Goal: Task Accomplishment & Management: Manage account settings

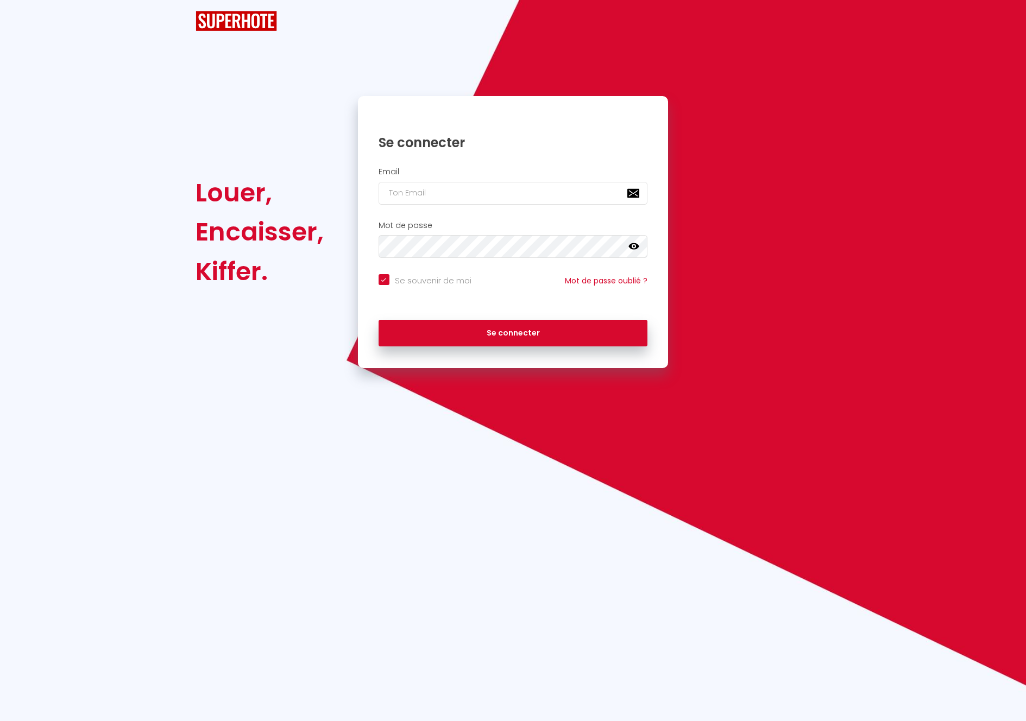
checkbox input "true"
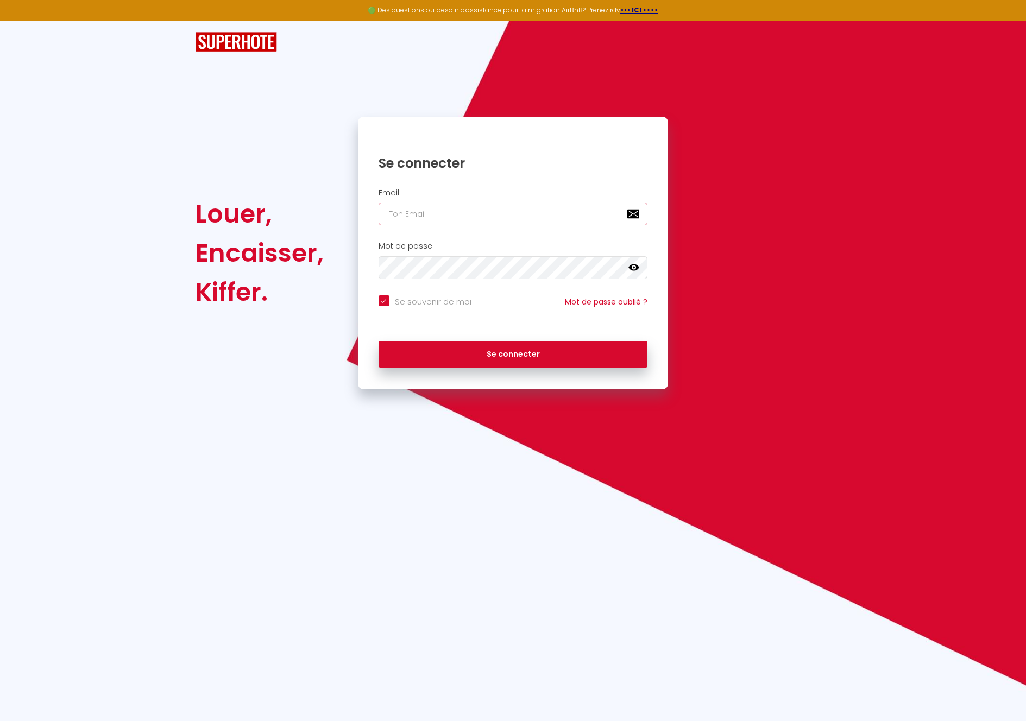
type input "[EMAIL_ADDRESS][DOMAIN_NAME]"
checkbox input "true"
click at [494, 206] on input "[EMAIL_ADDRESS][DOMAIN_NAME]" at bounding box center [512, 214] width 269 height 23
type input "[EMAIL_ADDRESS][DOMAIN_NAME]"
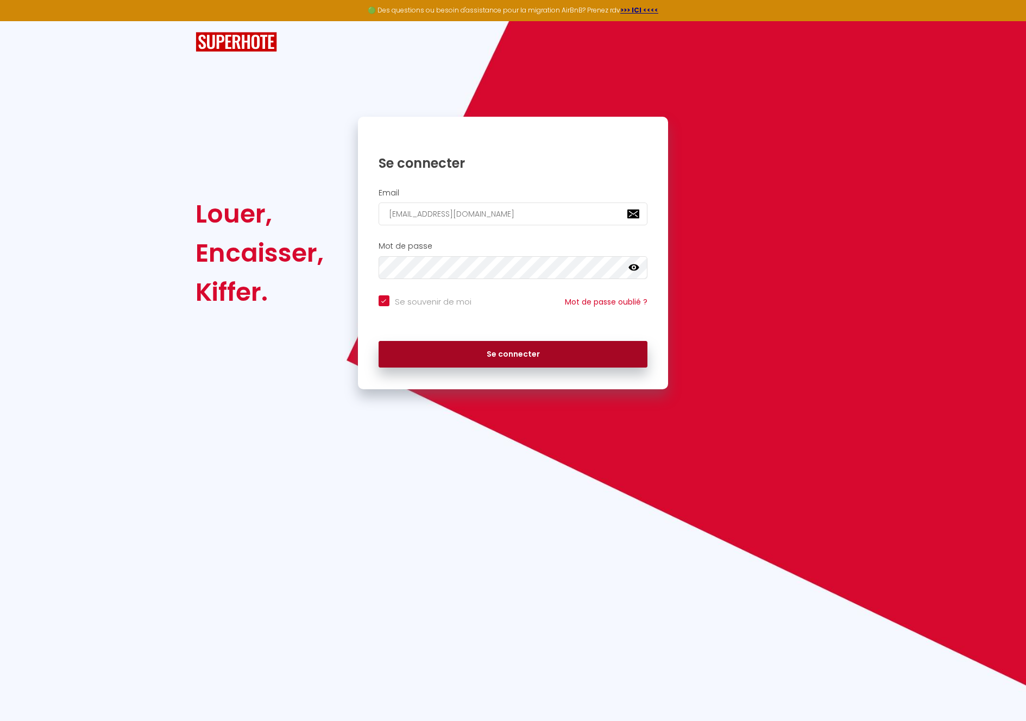
click at [509, 353] on button "Se connecter" at bounding box center [512, 354] width 269 height 27
checkbox input "true"
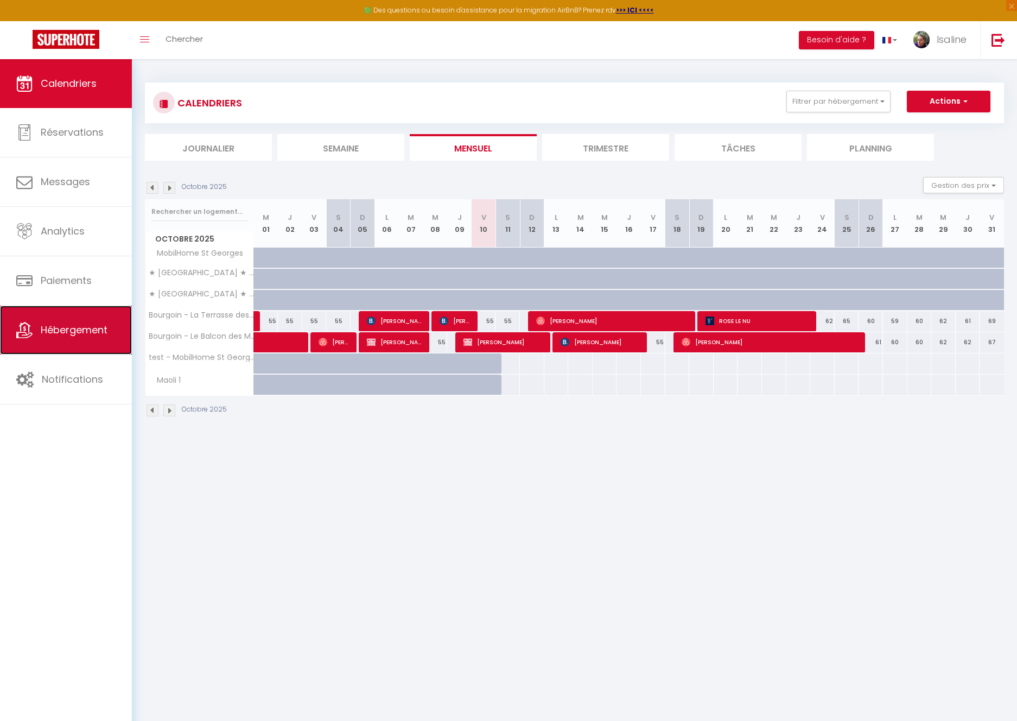
click at [70, 331] on span "Hébergement" at bounding box center [74, 330] width 67 height 14
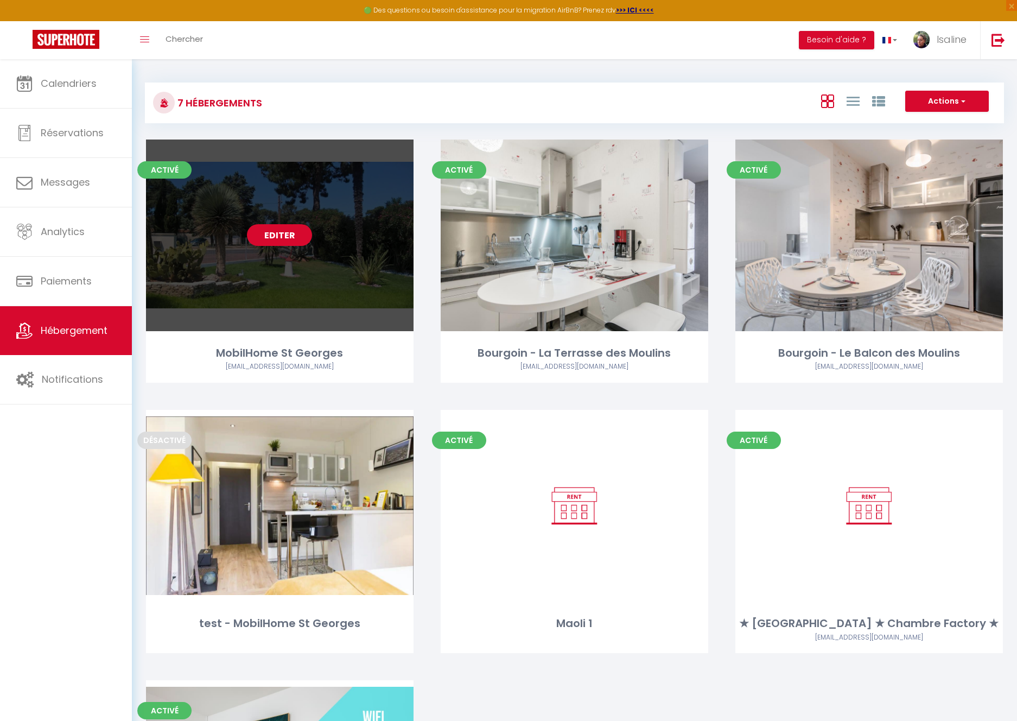
click at [284, 233] on link "Editer" at bounding box center [279, 235] width 65 height 22
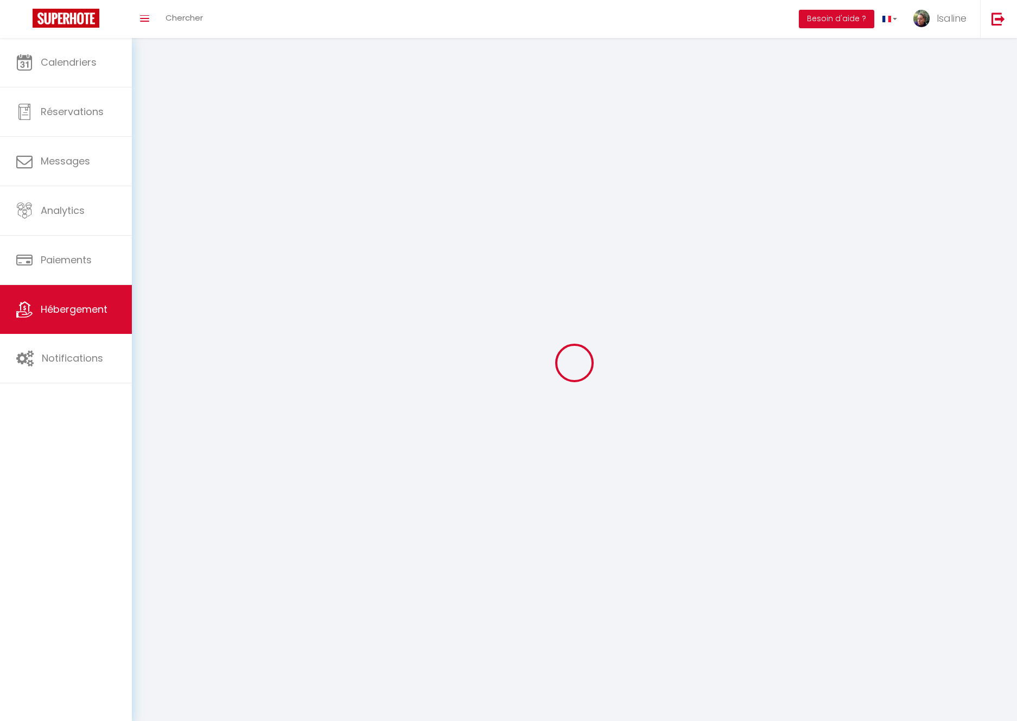
select select "28"
select select
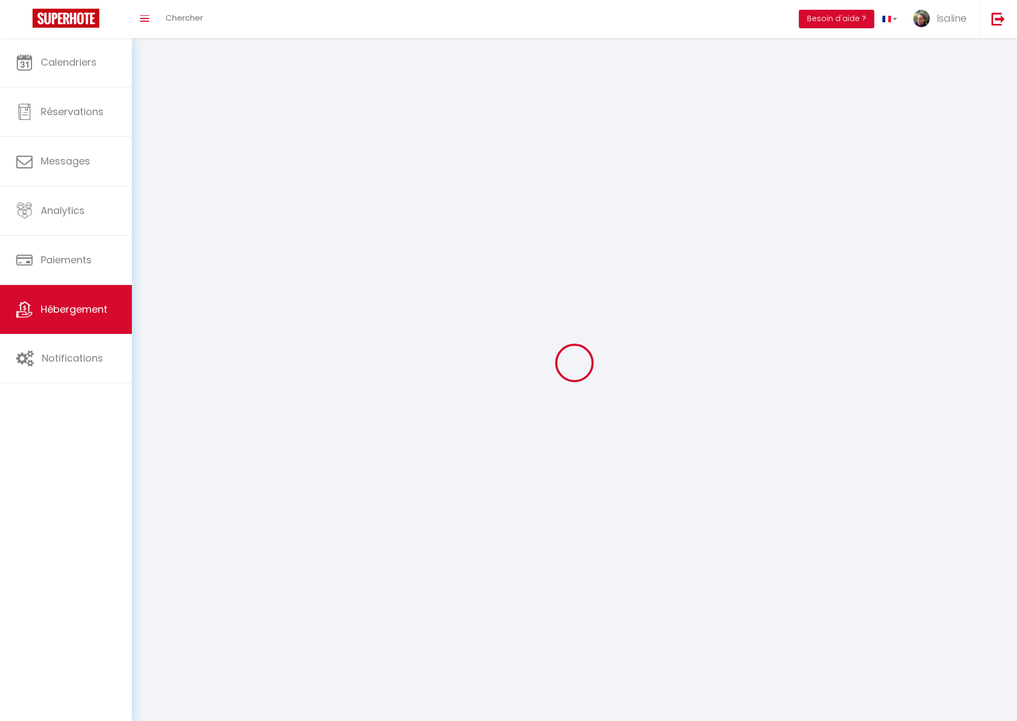
select select
checkbox input "false"
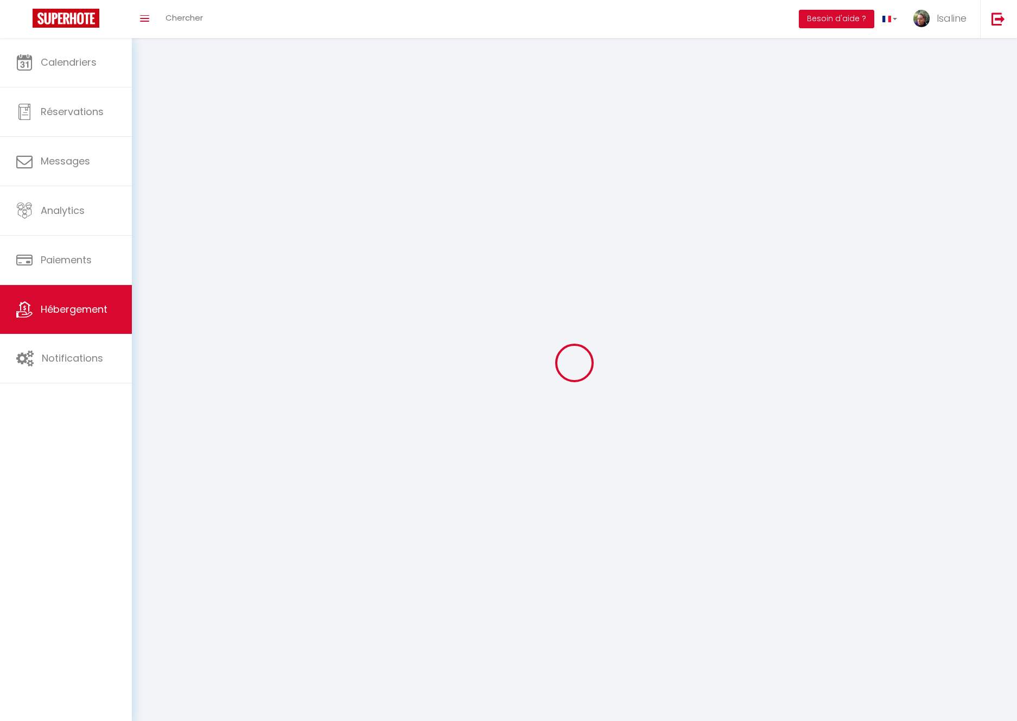
checkbox input "false"
select select
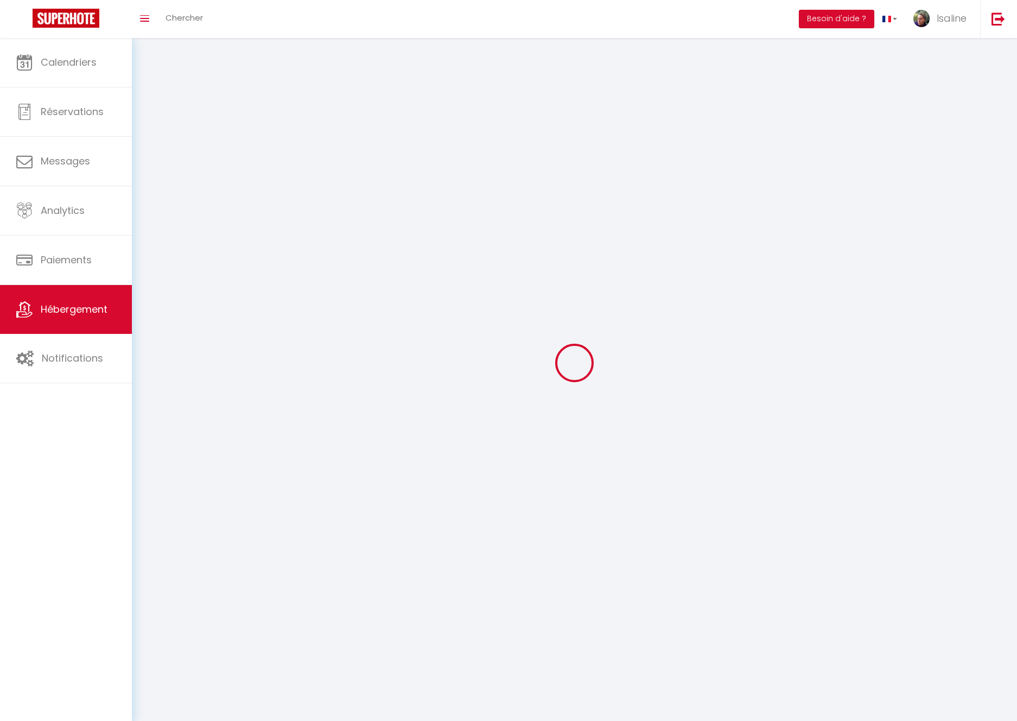
select select
checkbox input "false"
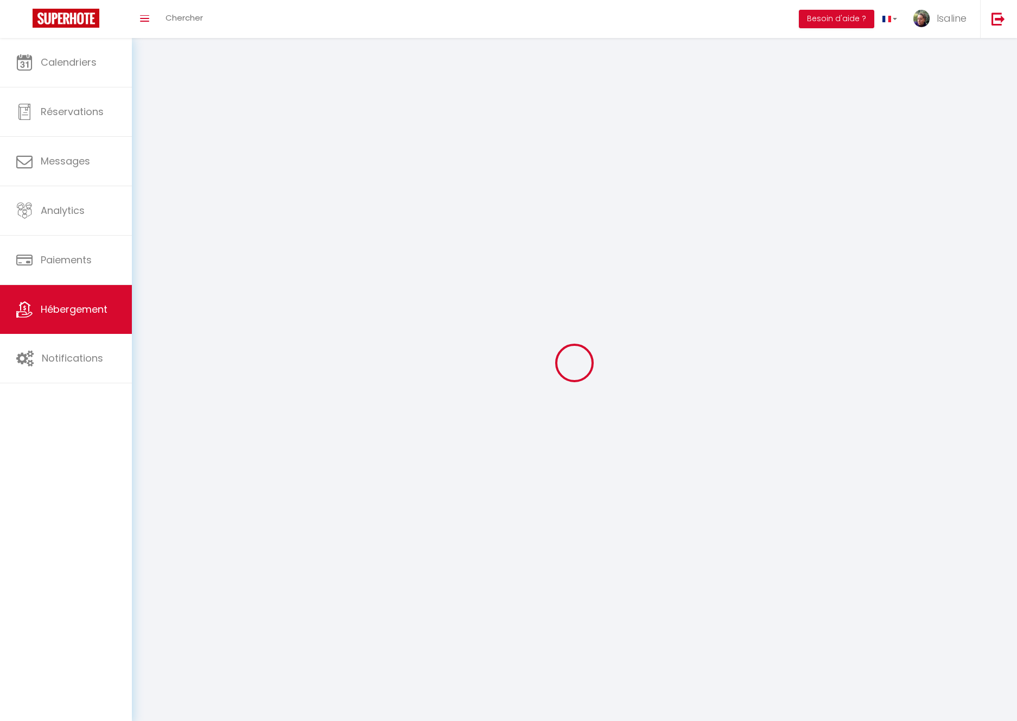
checkbox input "false"
select select
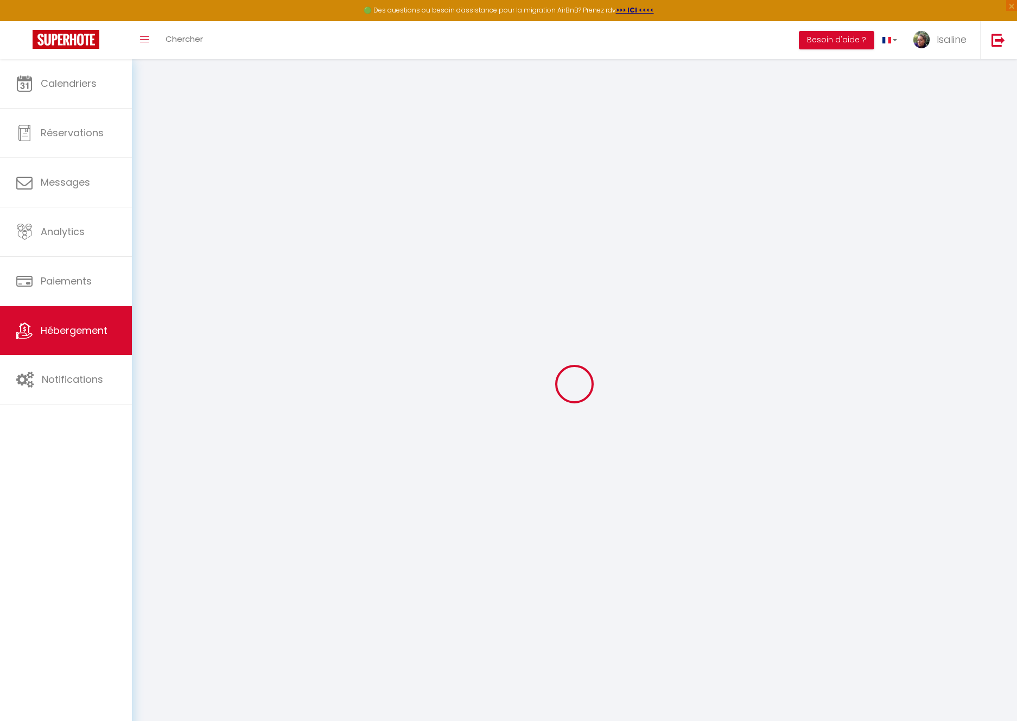
select select
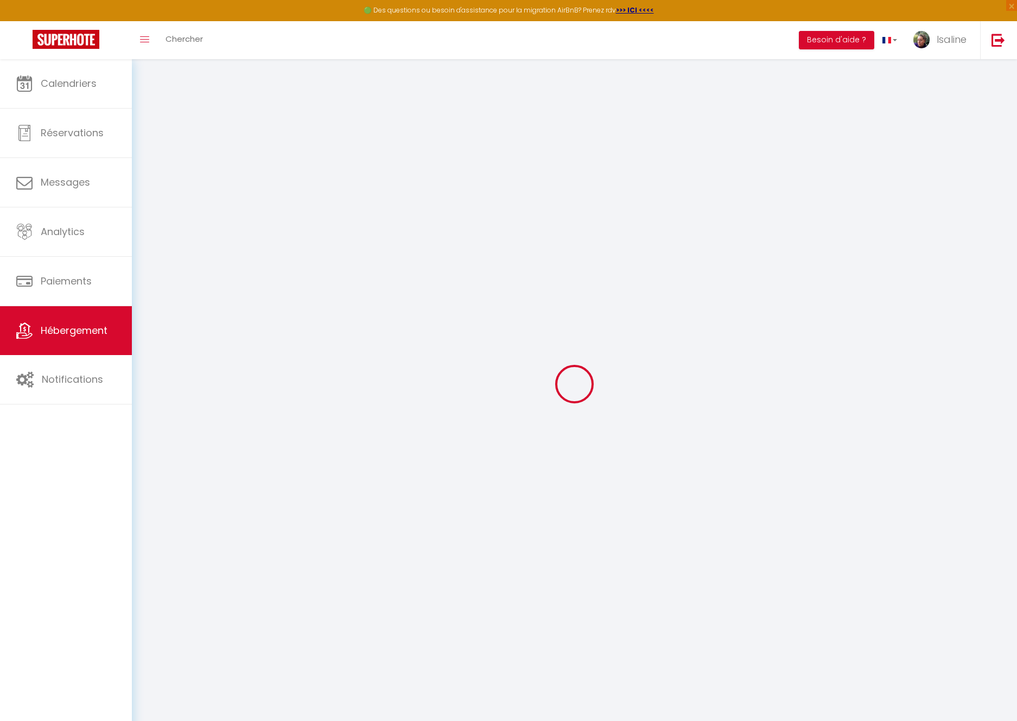
select select
checkbox input "false"
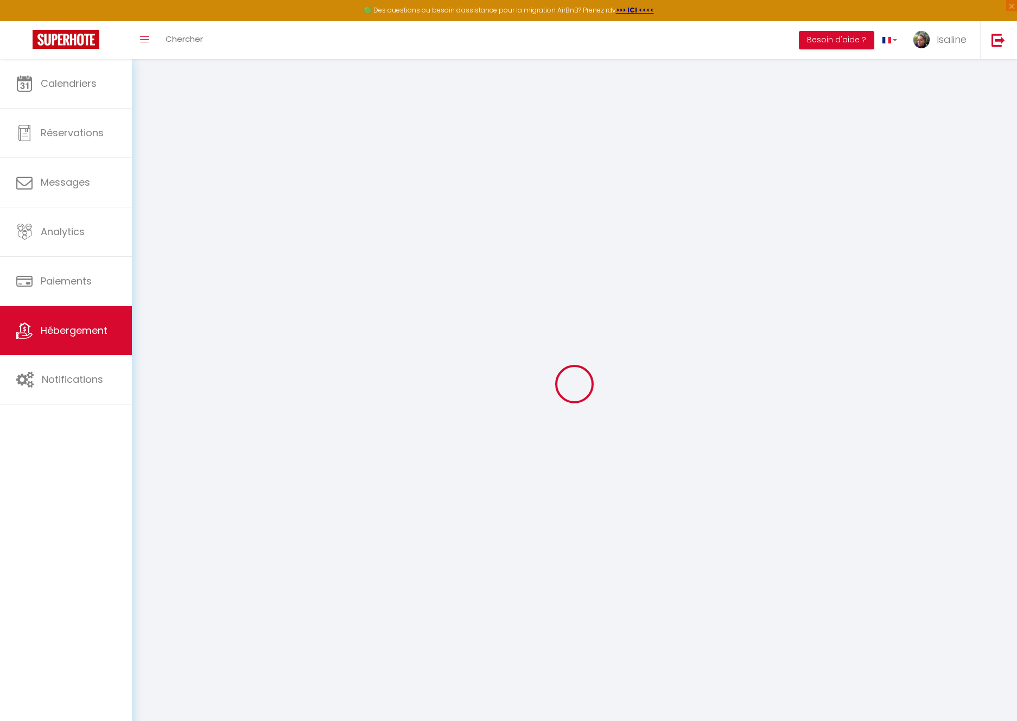
select select
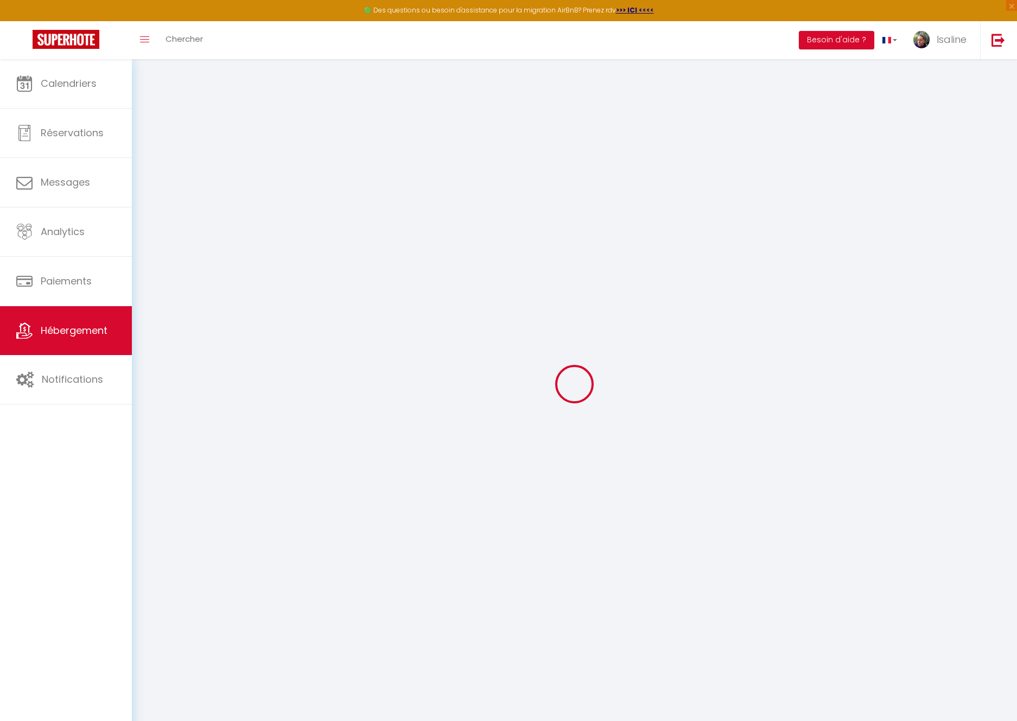
select select
checkbox input "false"
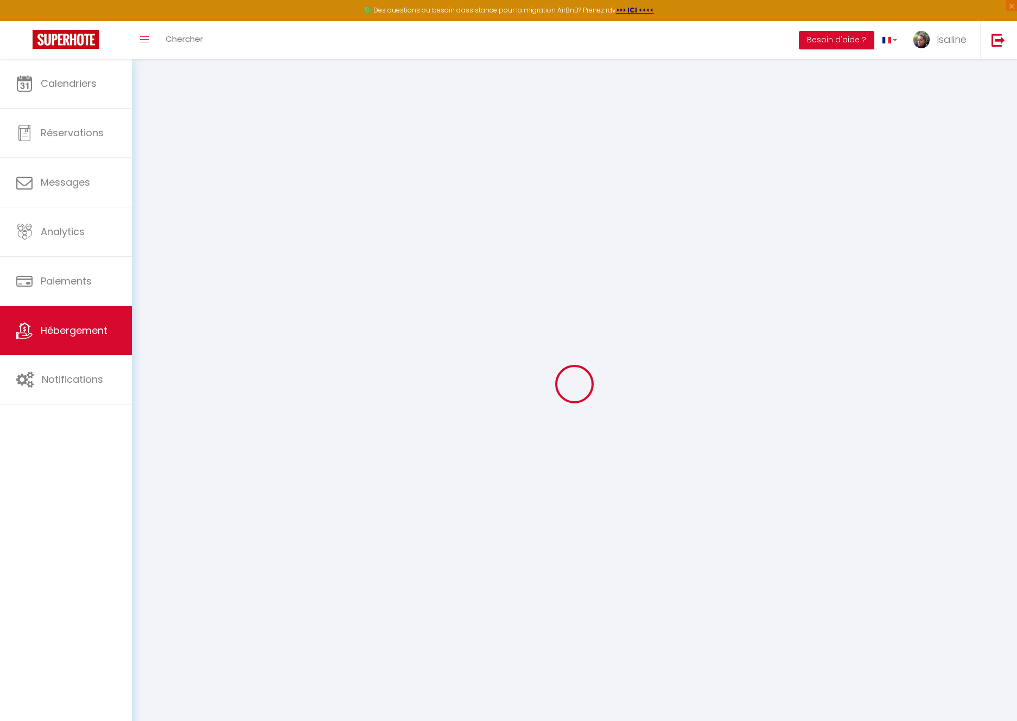
checkbox input "false"
select select
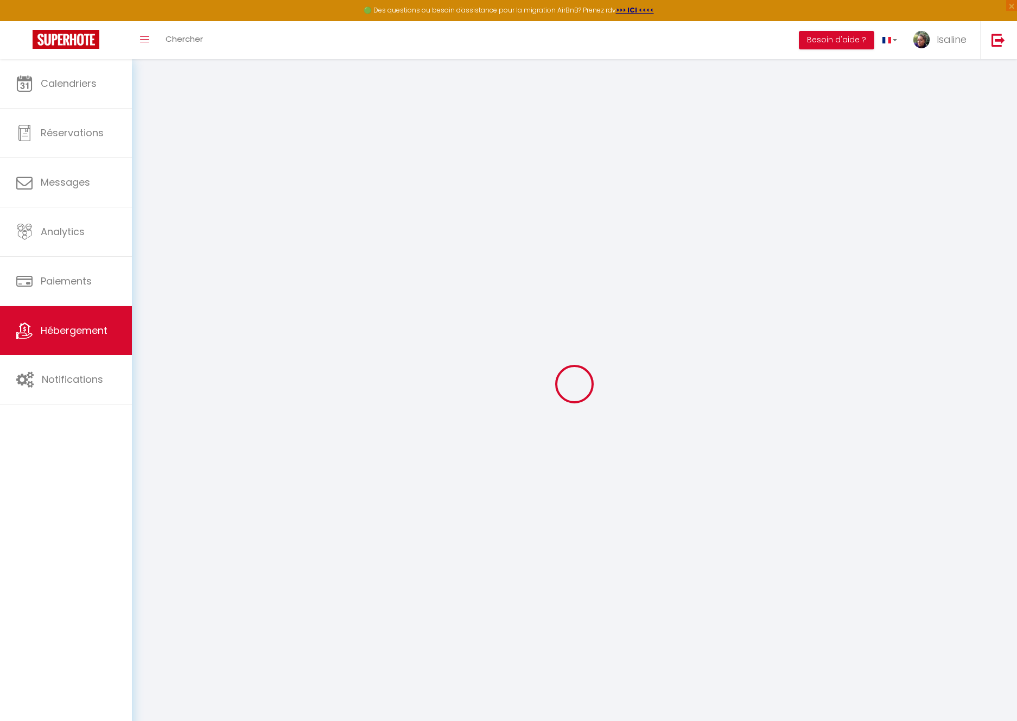
select select
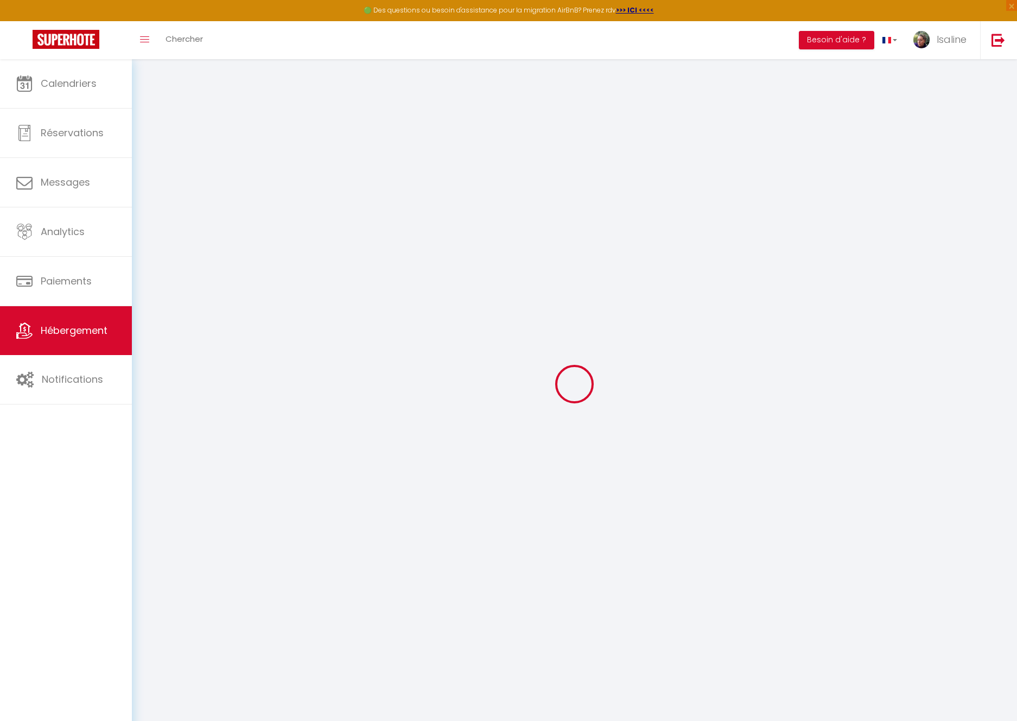
checkbox input "false"
select select
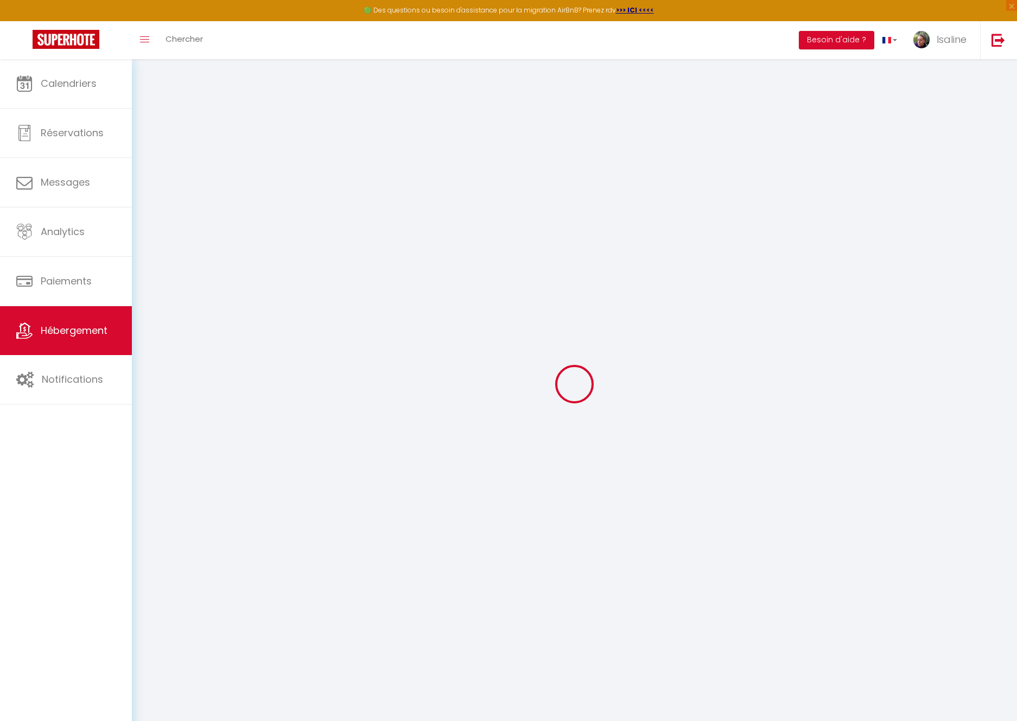
select select
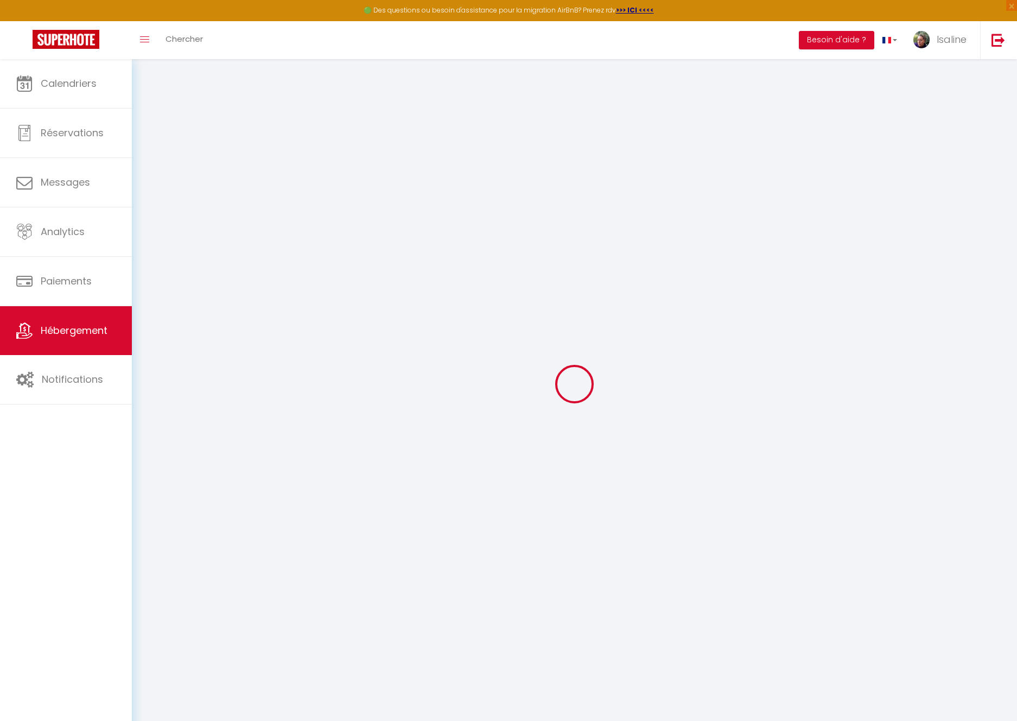
select select
checkbox input "false"
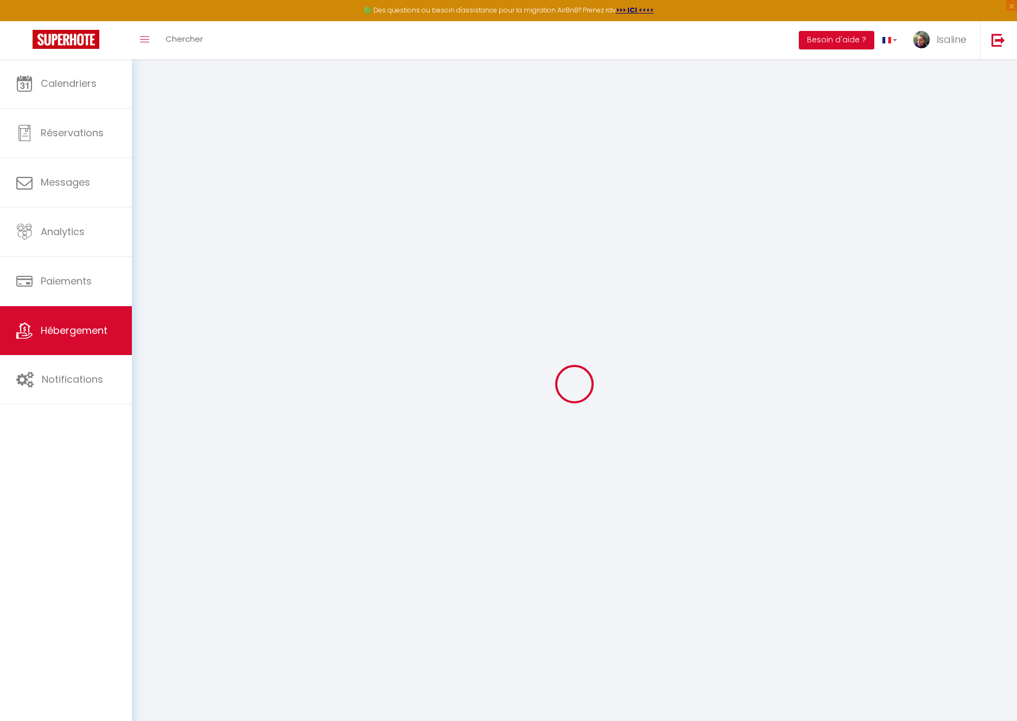
checkbox input "false"
select select
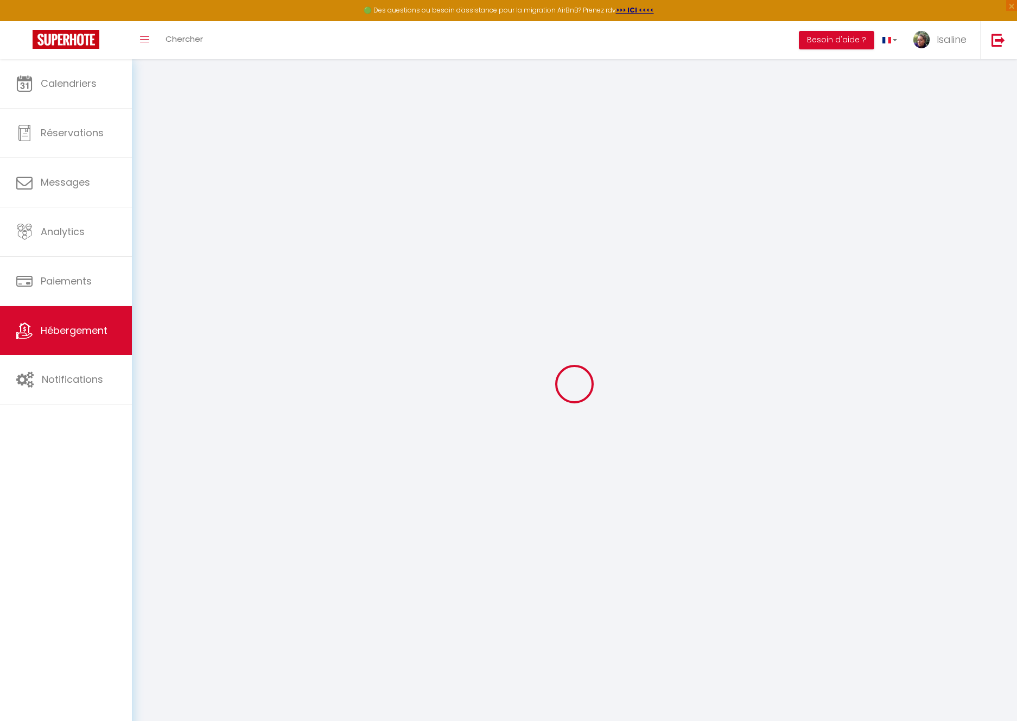
select select
checkbox input "false"
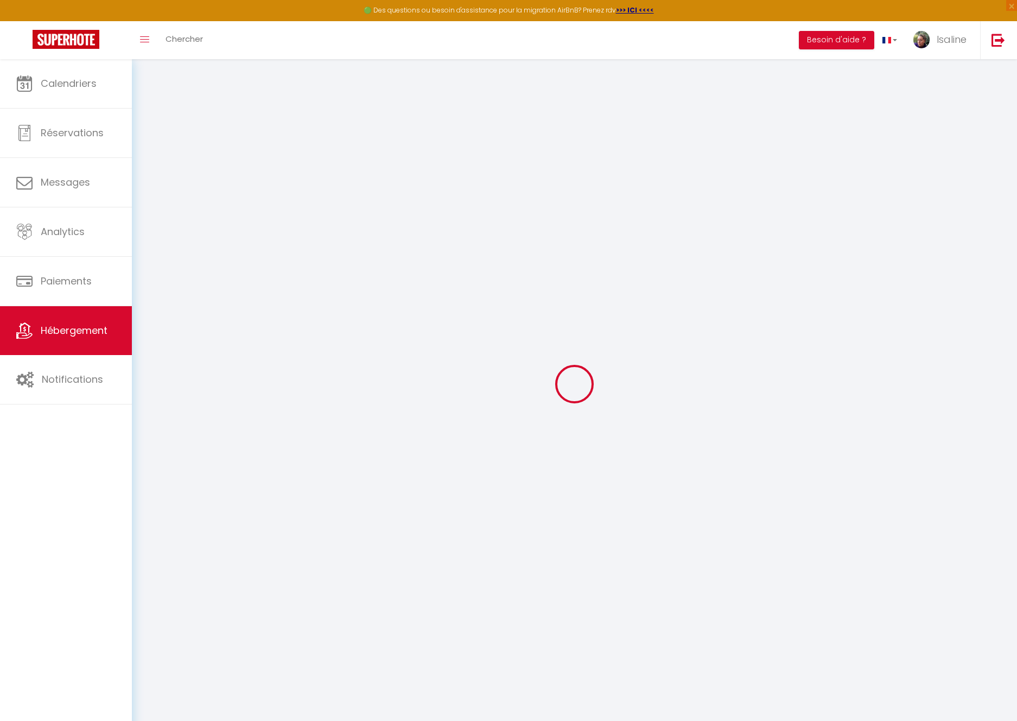
checkbox input "false"
select select
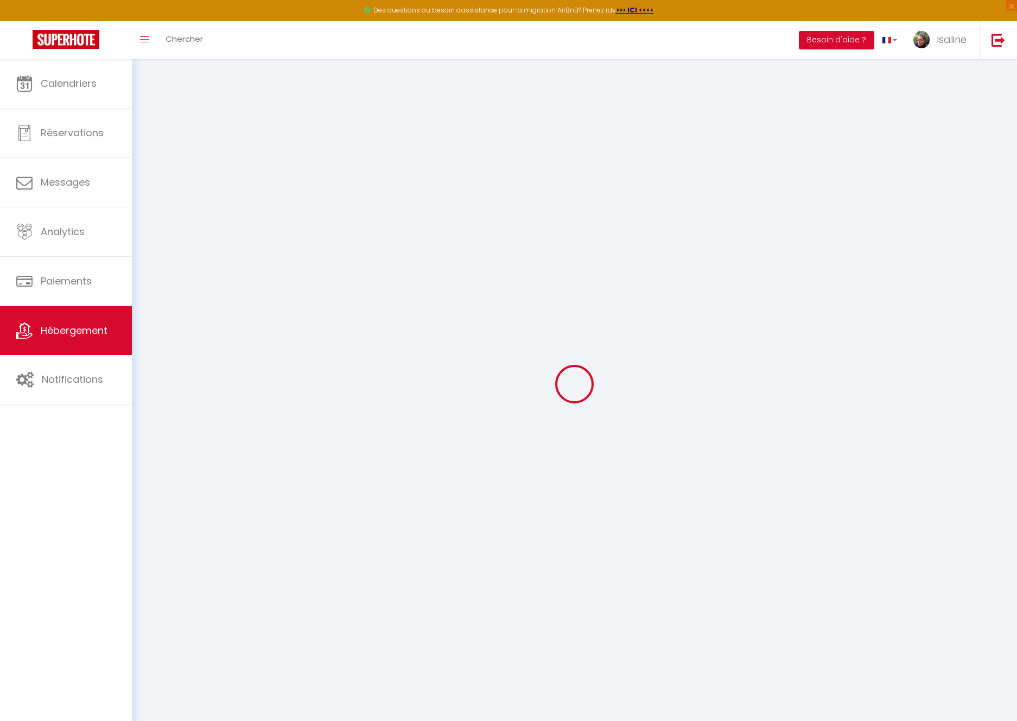
select select
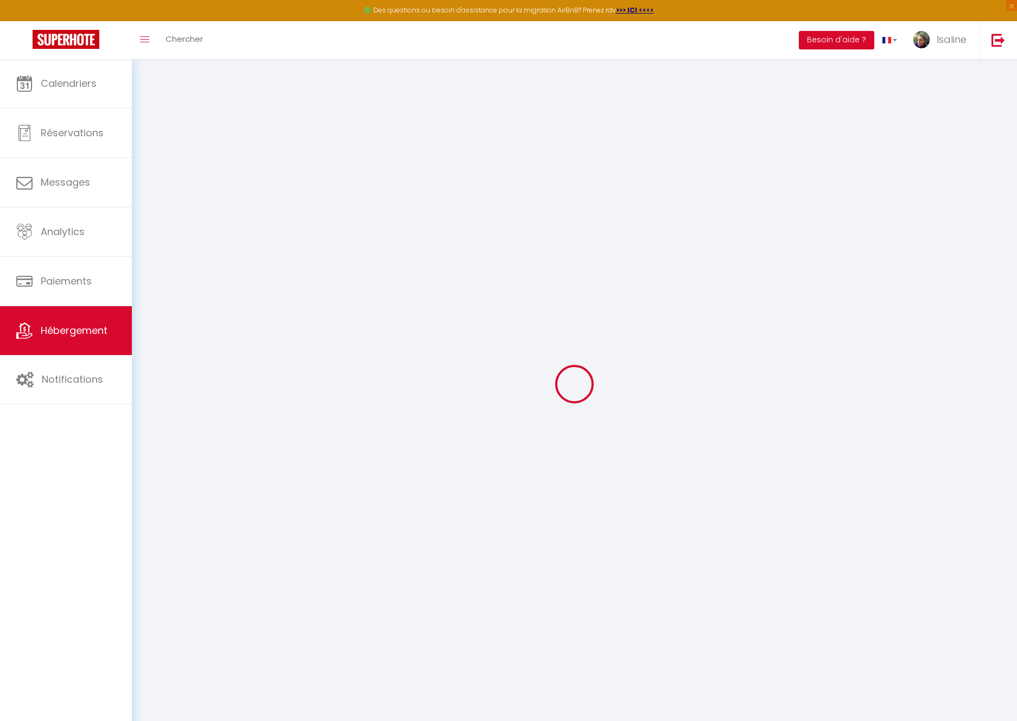
select select
checkbox input "false"
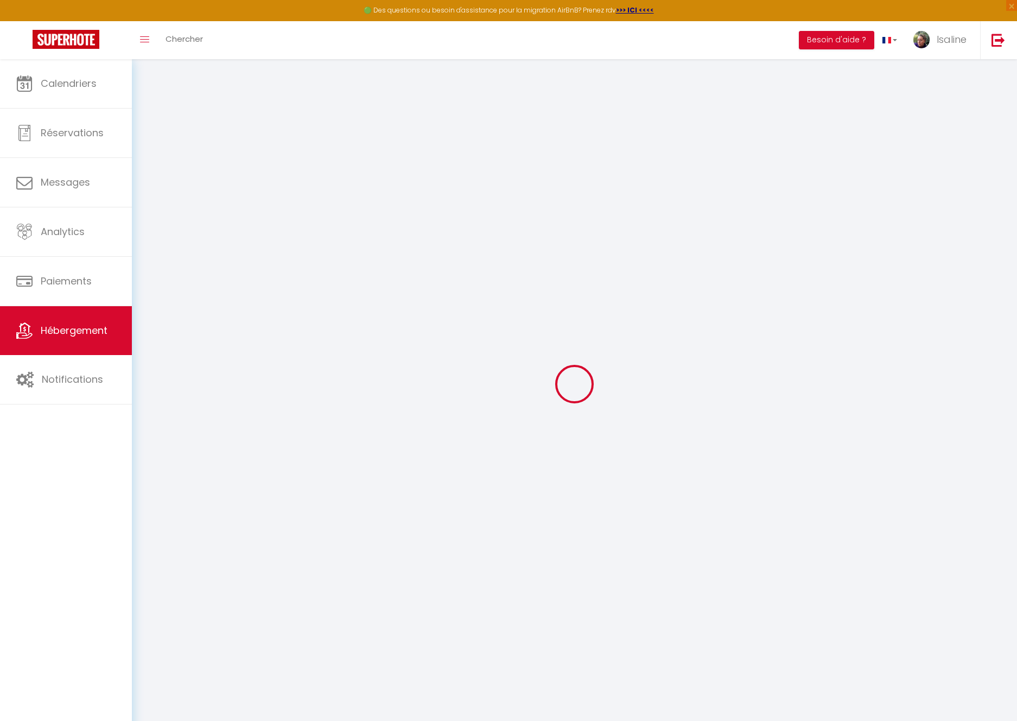
select select
type input "MobilHome St Georges"
type input "Isaline"
type input "Escande"
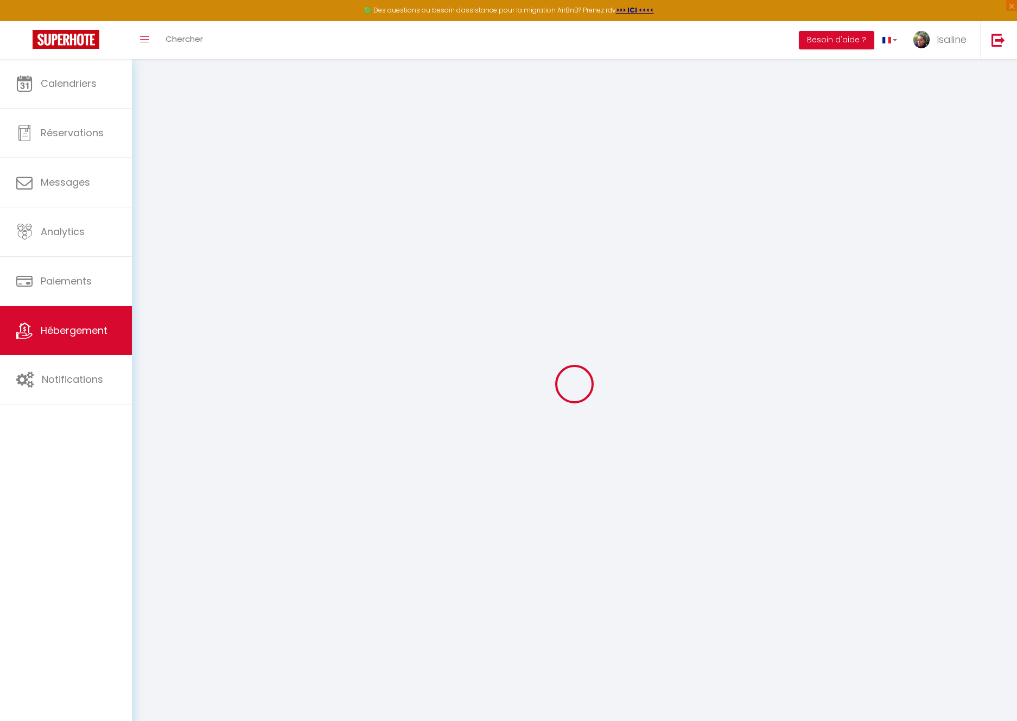
type input "[STREET_ADDRESS]"
type input "69310"
type input "[PERSON_NAME]"
select select "houses"
select select "6"
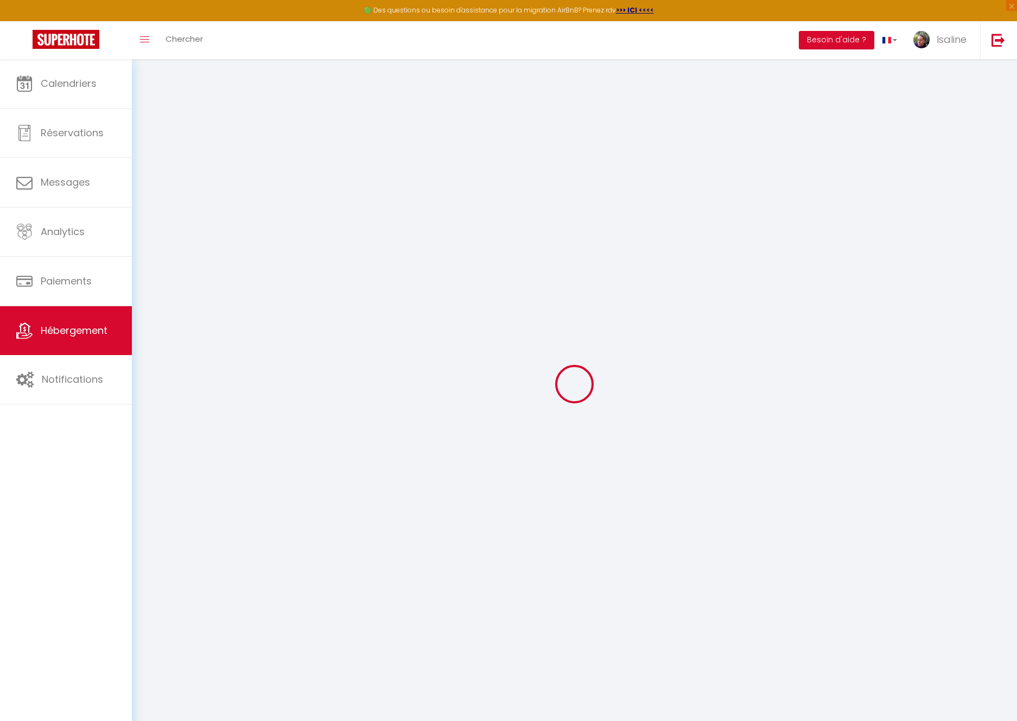
select select "6"
select select "2"
type input "45"
type input "0.66"
type input "100"
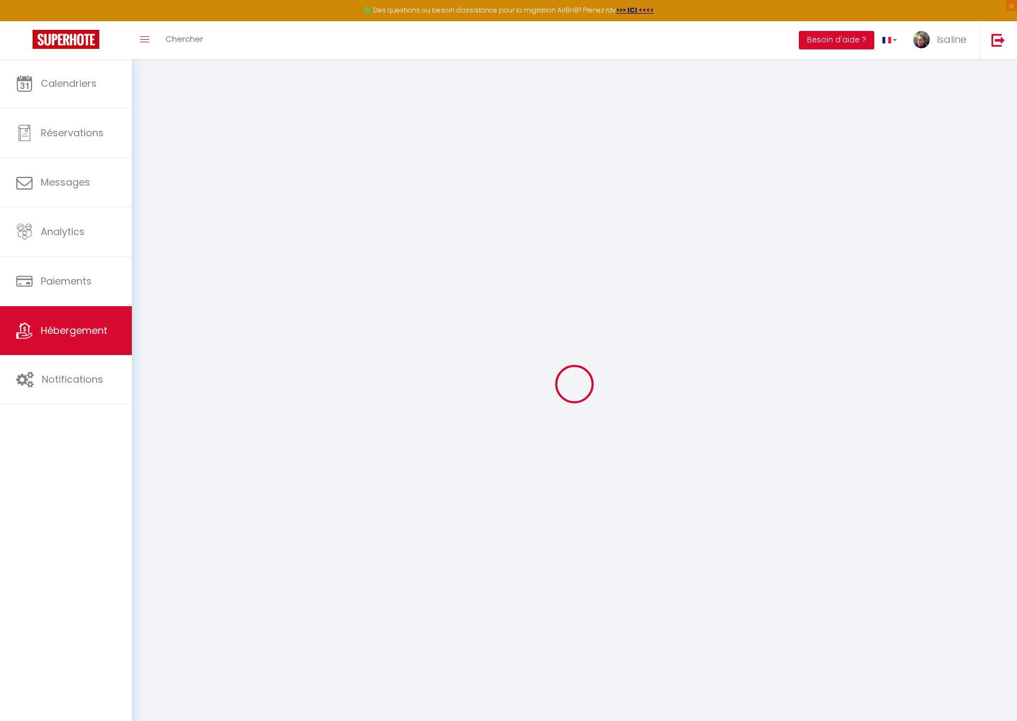
select select
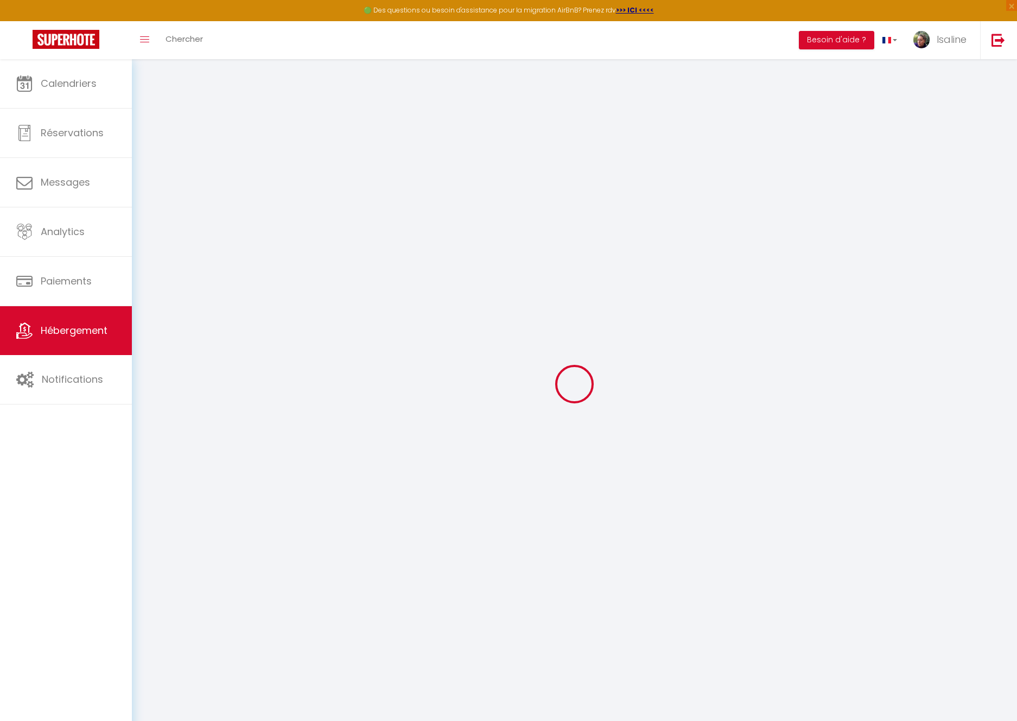
select select
type input "[STREET_ADDRESS]"
type input "17110"
type input "St [PERSON_NAME]"
type input "[EMAIL_ADDRESS][DOMAIN_NAME]"
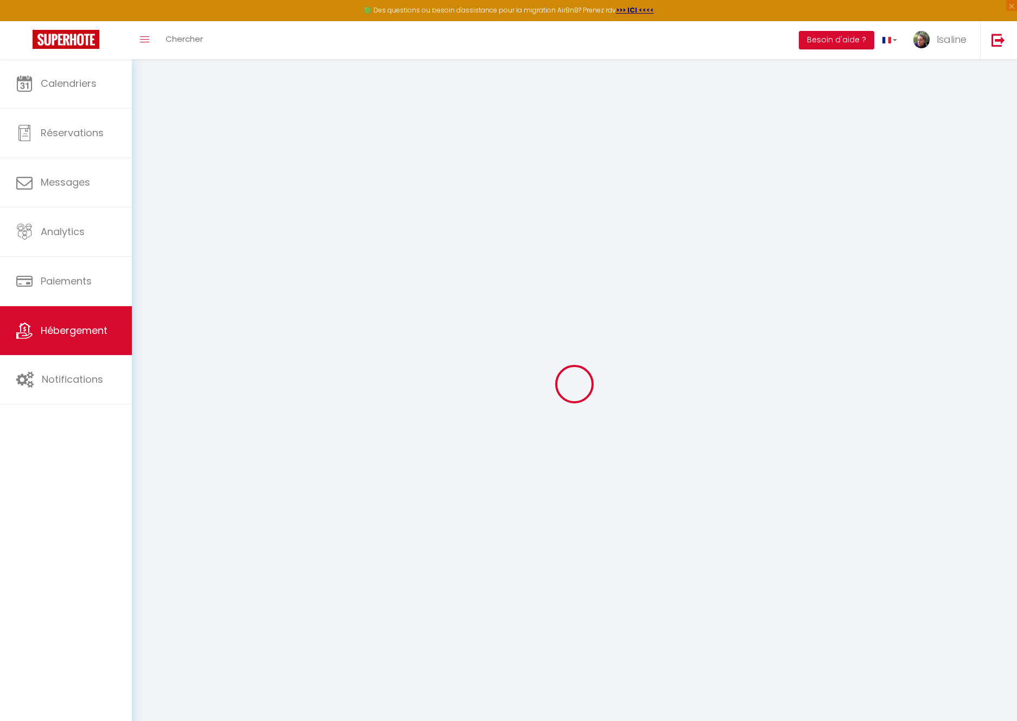
select select "81"
checkbox input "false"
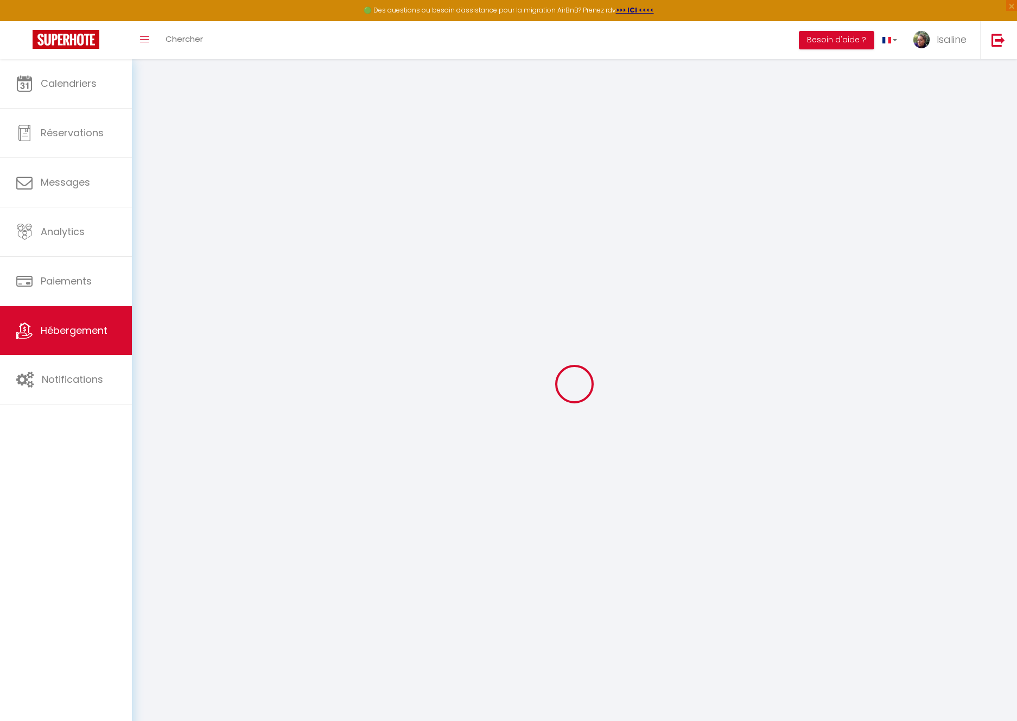
type input "10"
type input "0"
select select
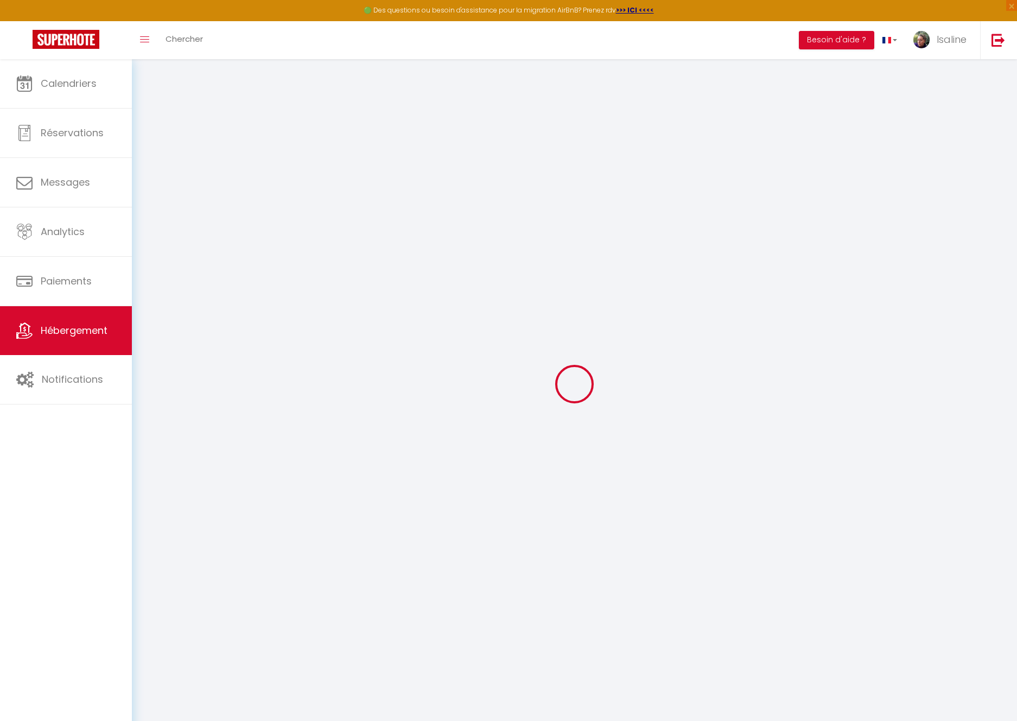
select select
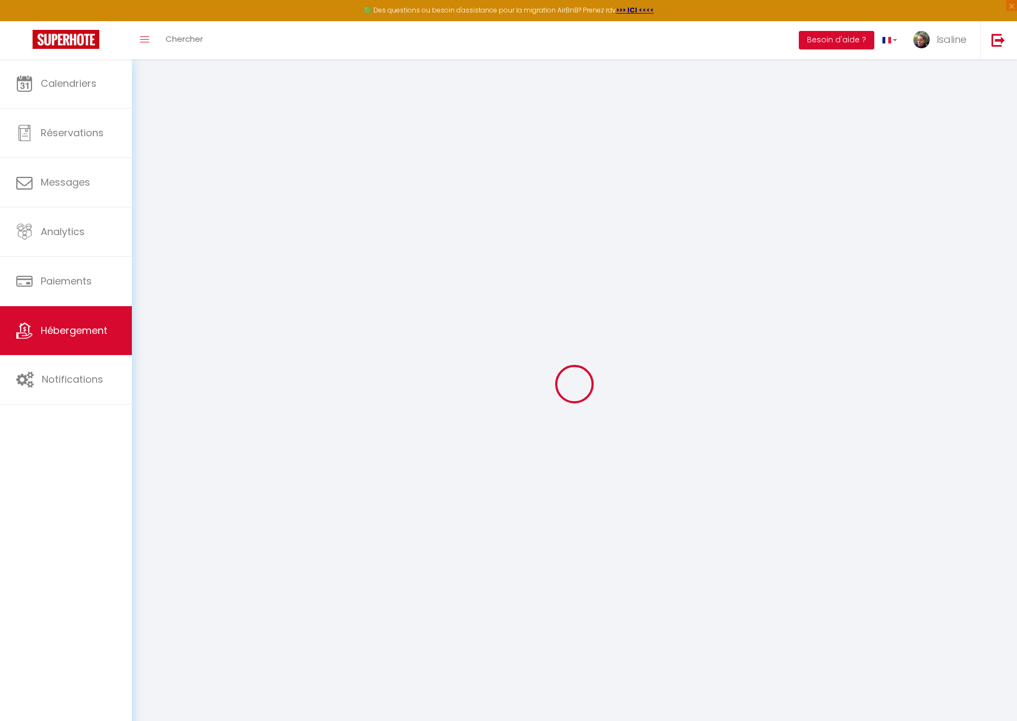
checkbox input "false"
select select "bungalow"
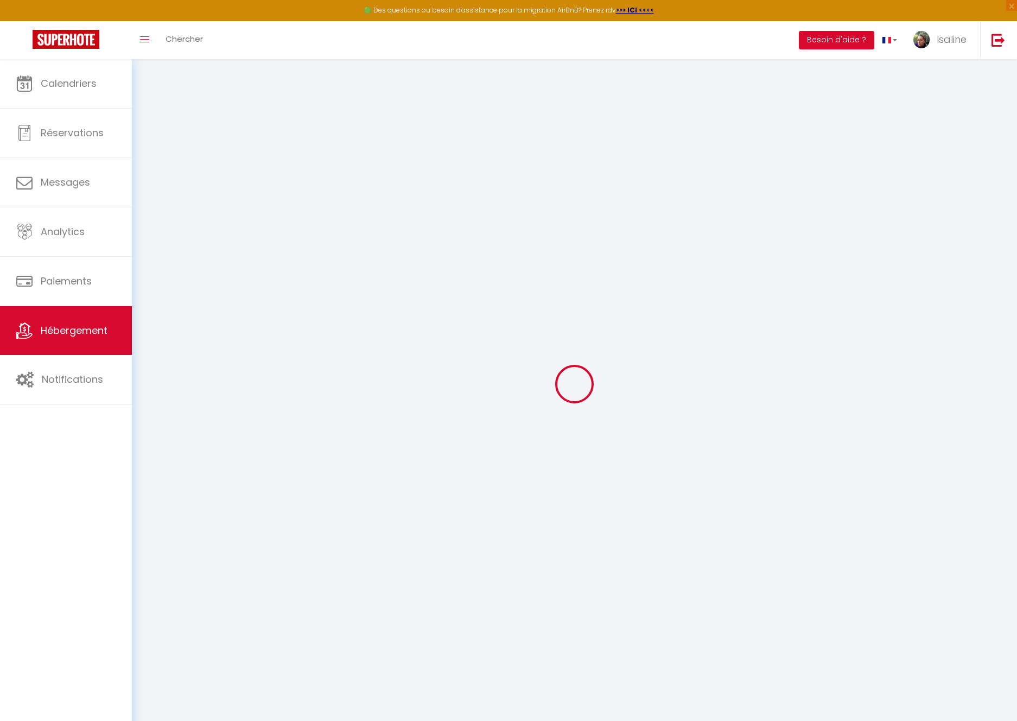
select select
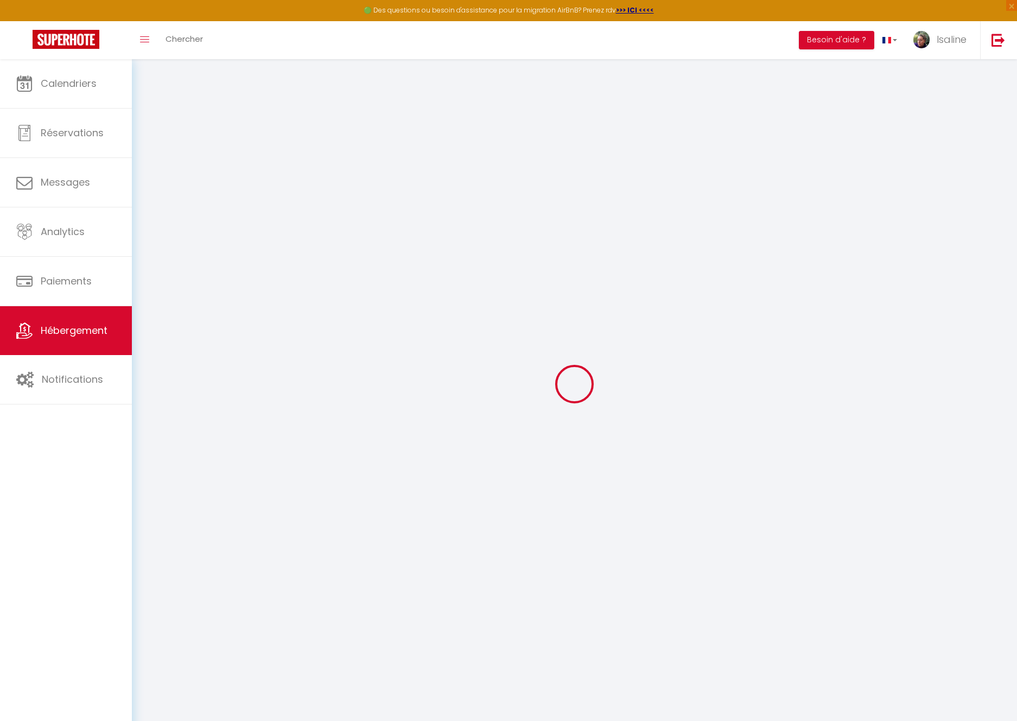
select select
checkbox input "false"
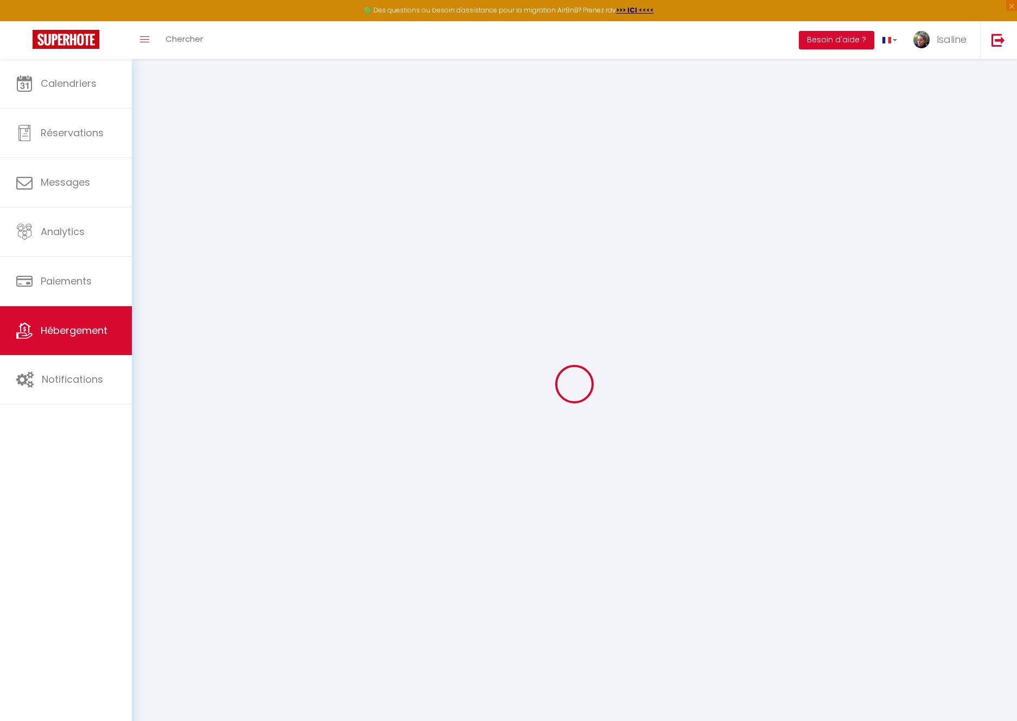
checkbox input "false"
select select "14:30"
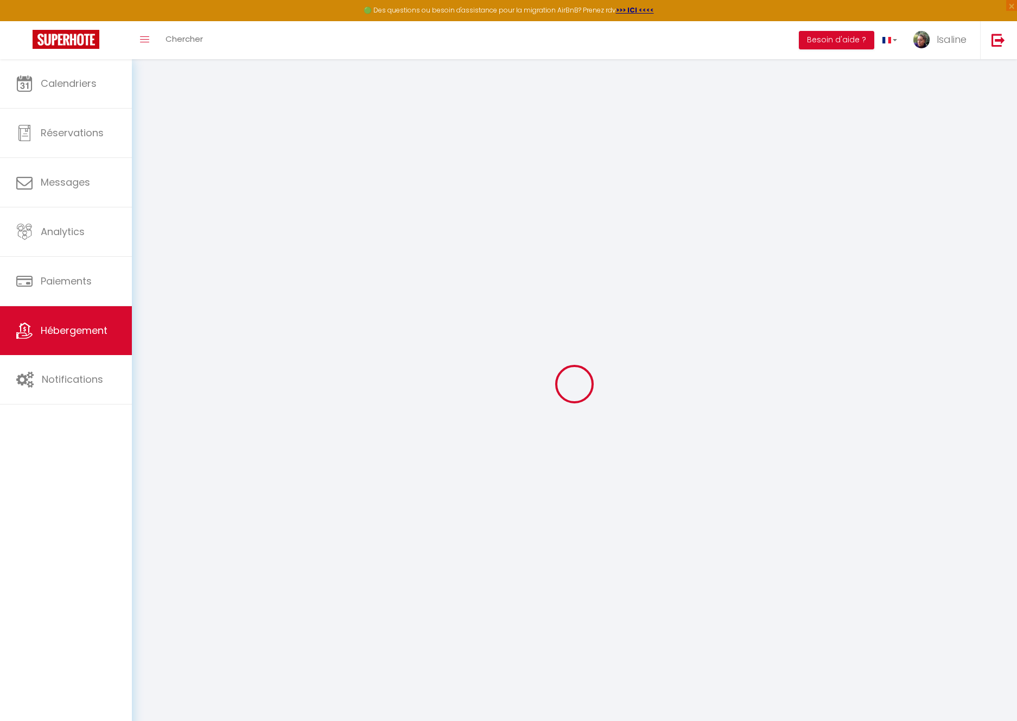
select select "18:30"
select select "12:00"
select select "30"
select select "120"
select select "16:00"
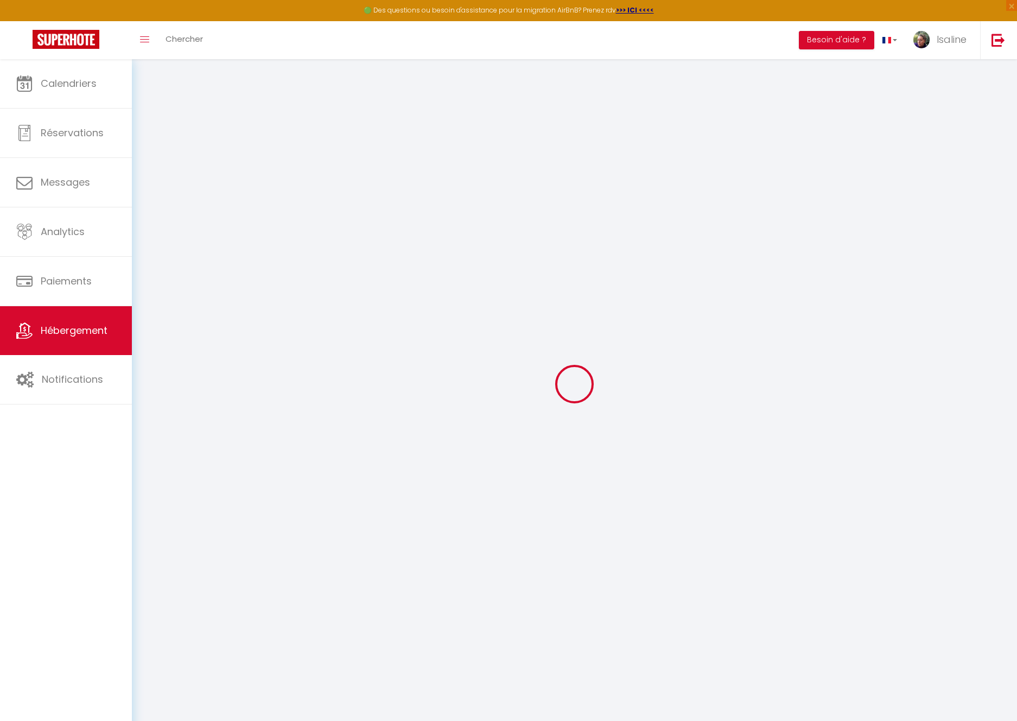
checkbox input "false"
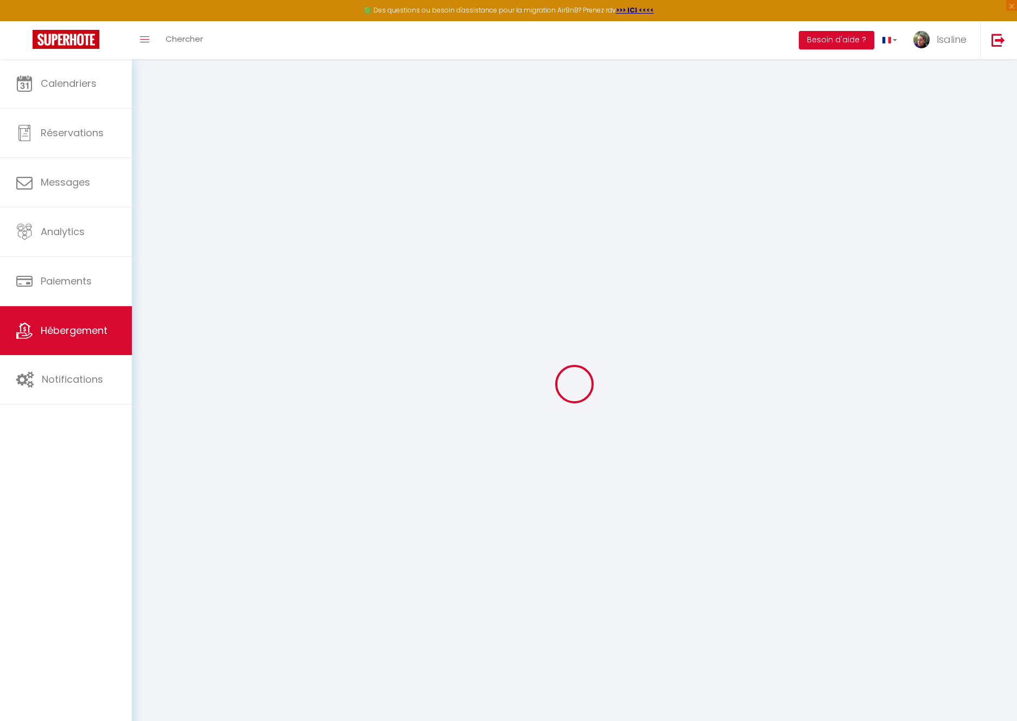
checkbox input "false"
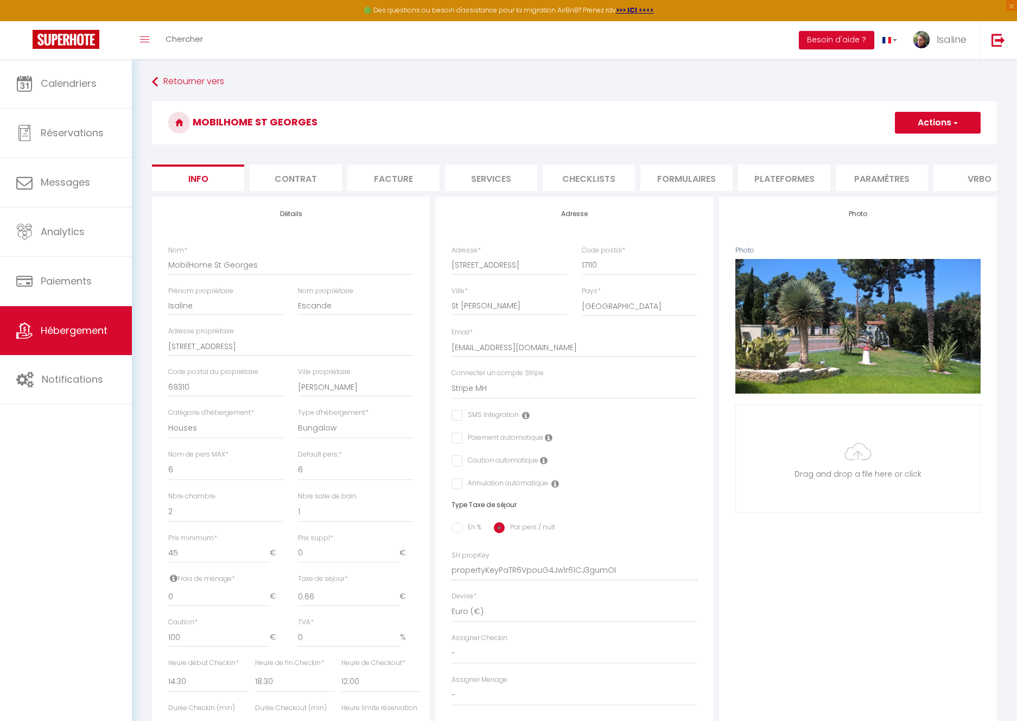
click at [793, 177] on li "Plateformes" at bounding box center [784, 178] width 92 height 27
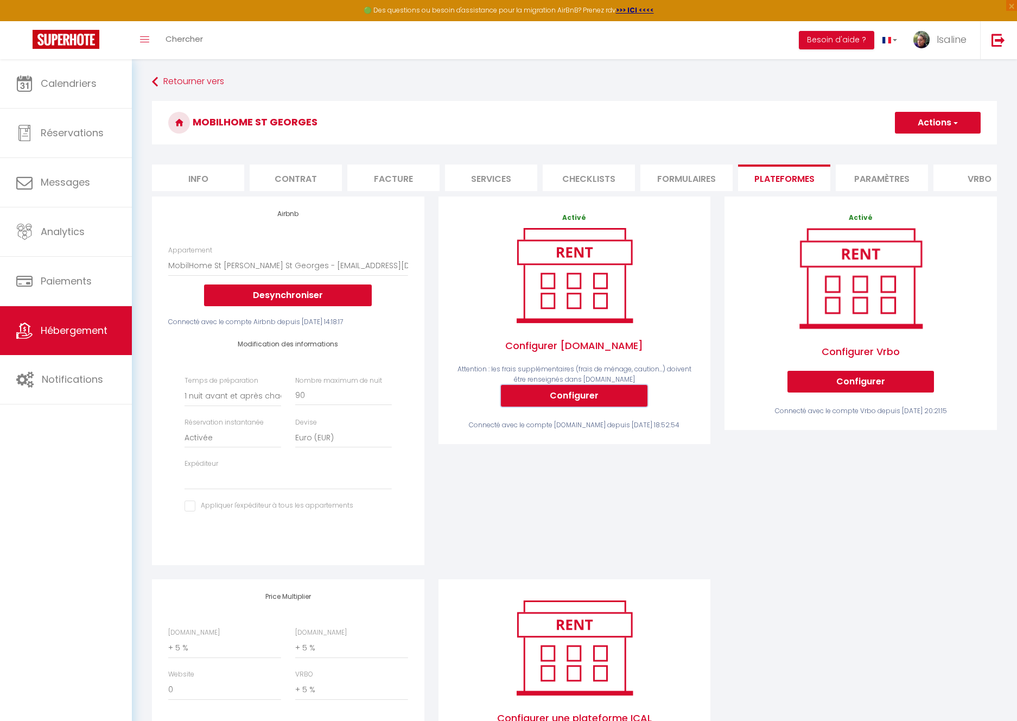
click at [592, 399] on button "Configurer" at bounding box center [574, 396] width 147 height 22
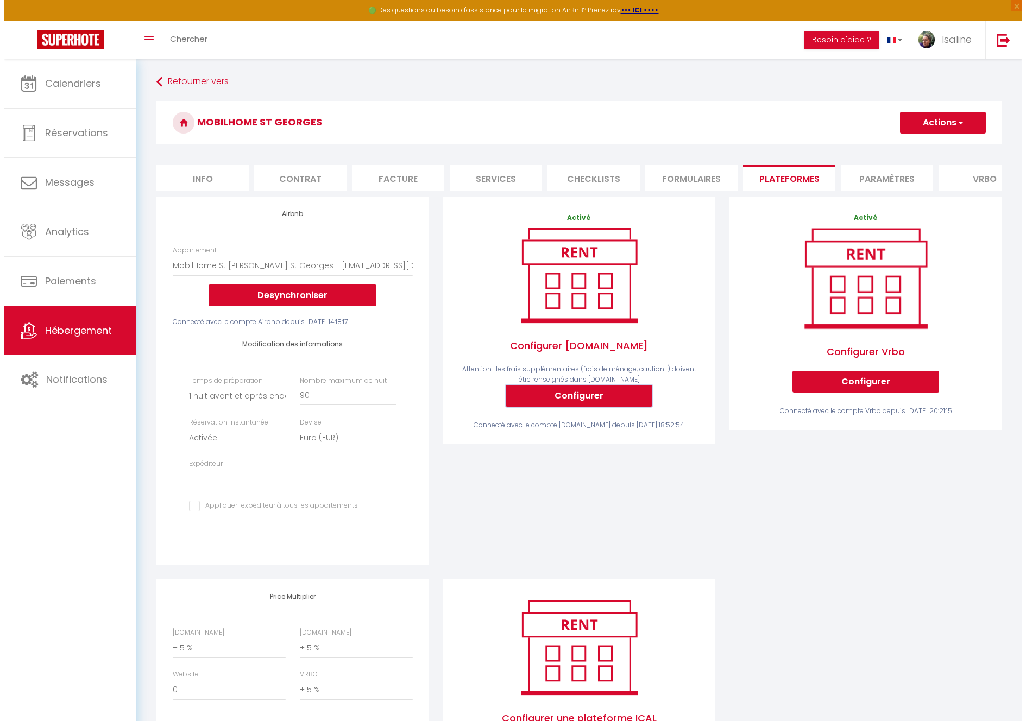
select select
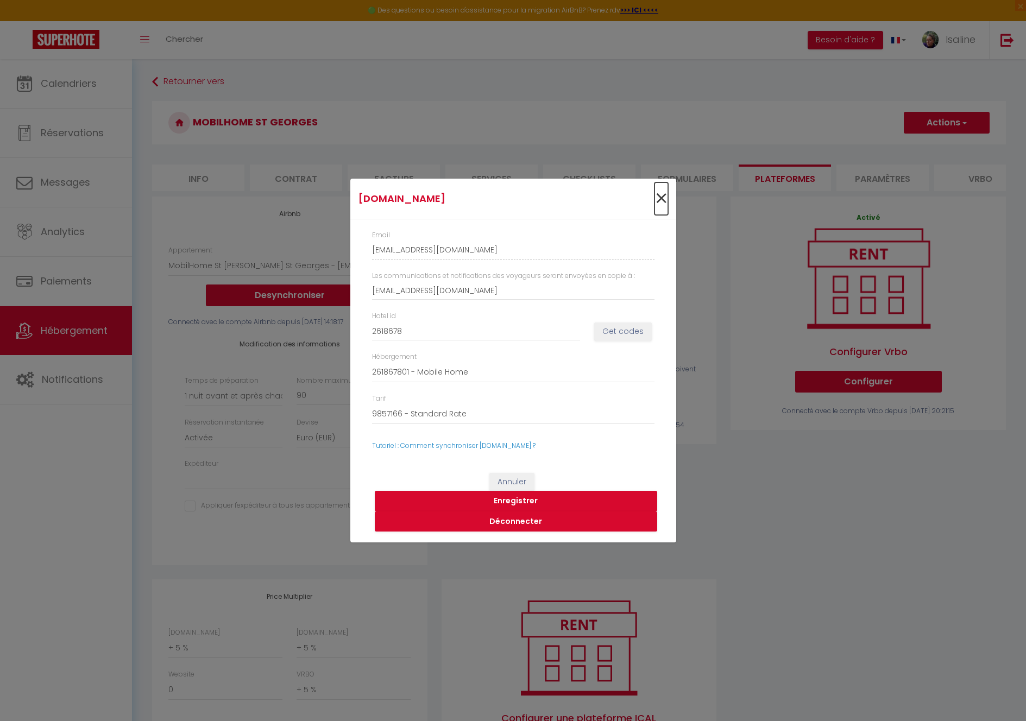
click at [665, 197] on span "×" at bounding box center [661, 198] width 14 height 33
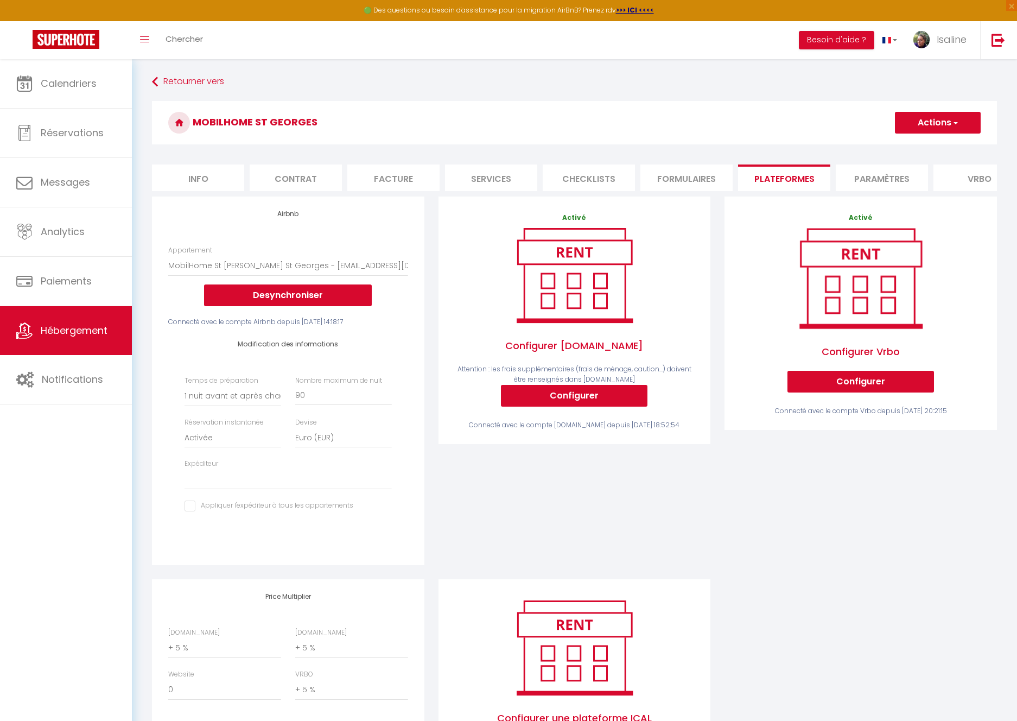
click at [686, 178] on li "Formulaires" at bounding box center [687, 178] width 92 height 27
checkbox input "false"
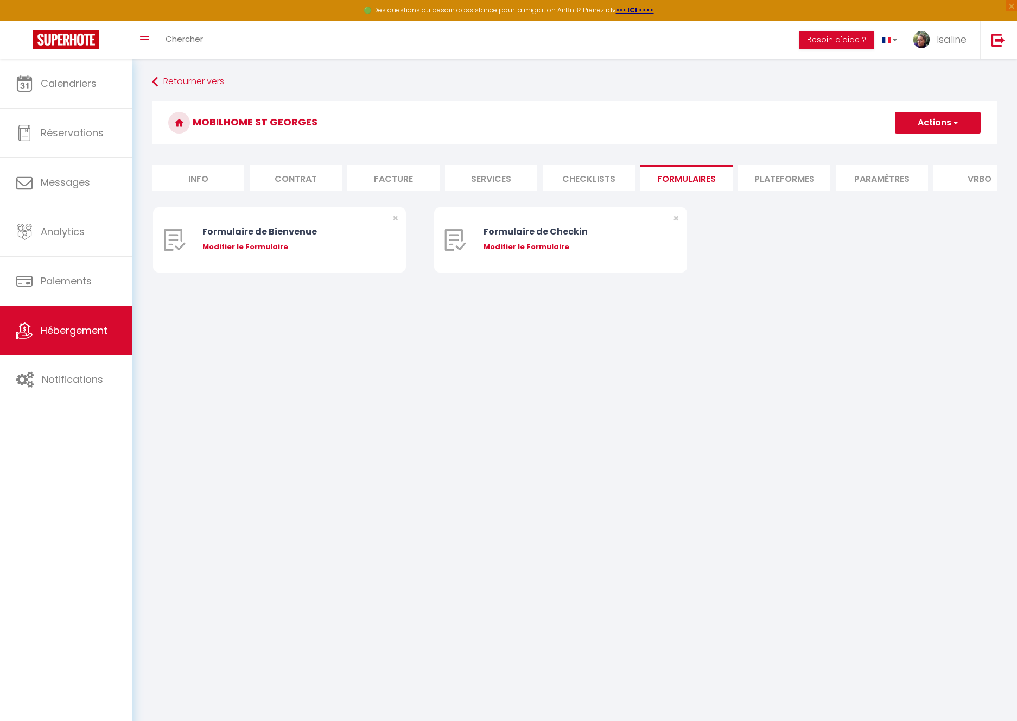
click at [595, 176] on li "Checklists" at bounding box center [589, 178] width 92 height 27
checkbox input "false"
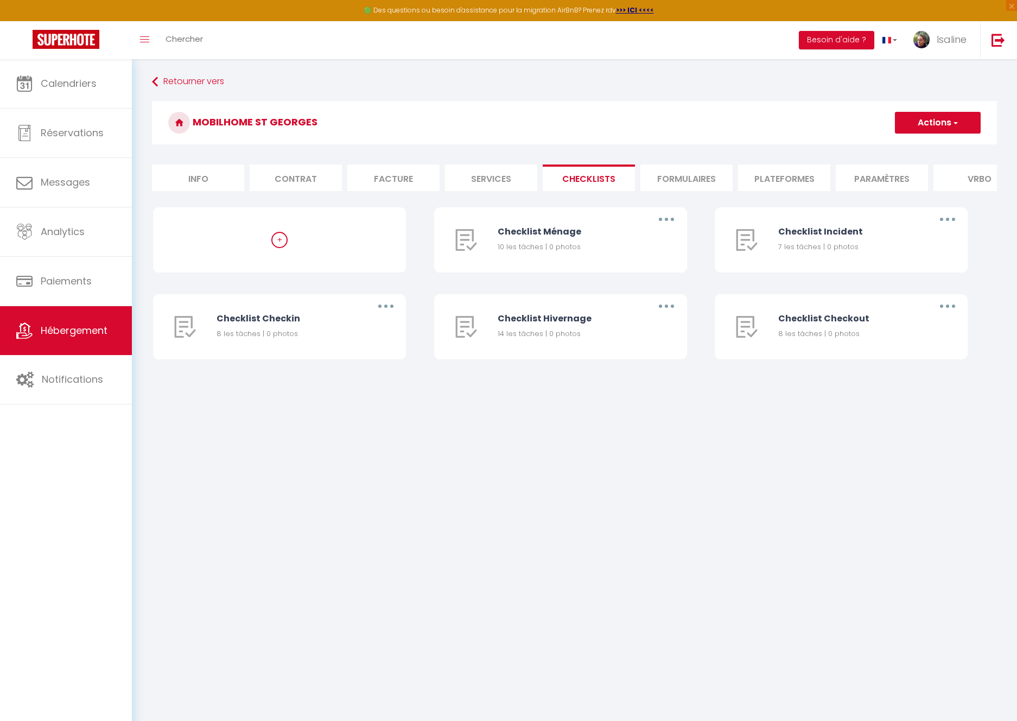
click at [191, 178] on li "Info" at bounding box center [198, 178] width 92 height 27
checkbox input "false"
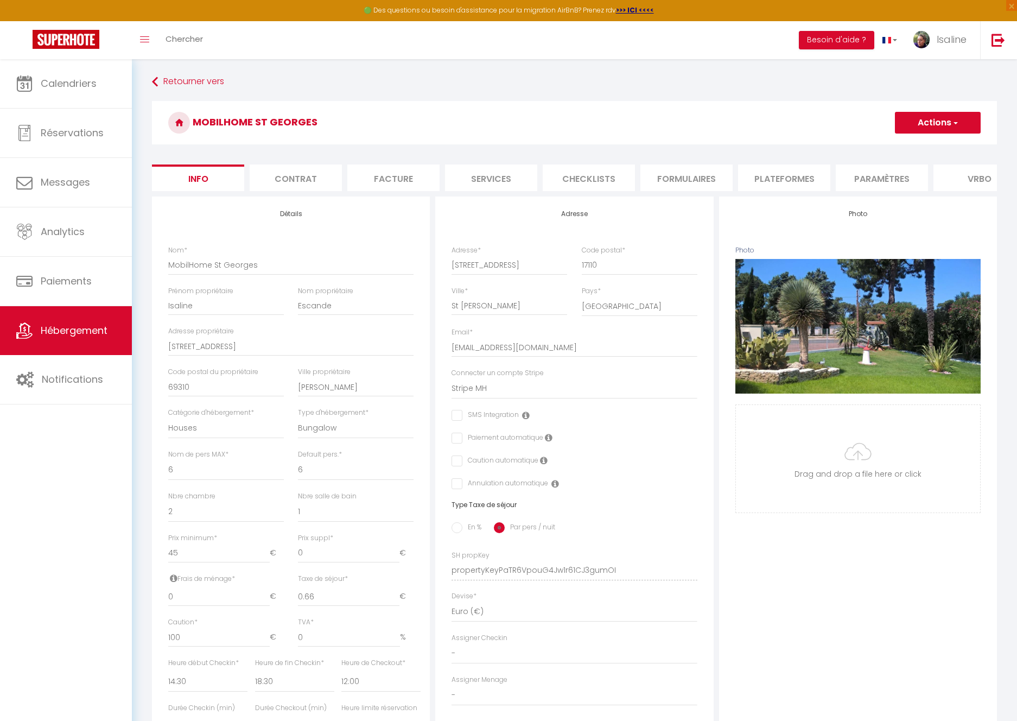
click at [880, 177] on li "Paramètres" at bounding box center [882, 178] width 92 height 27
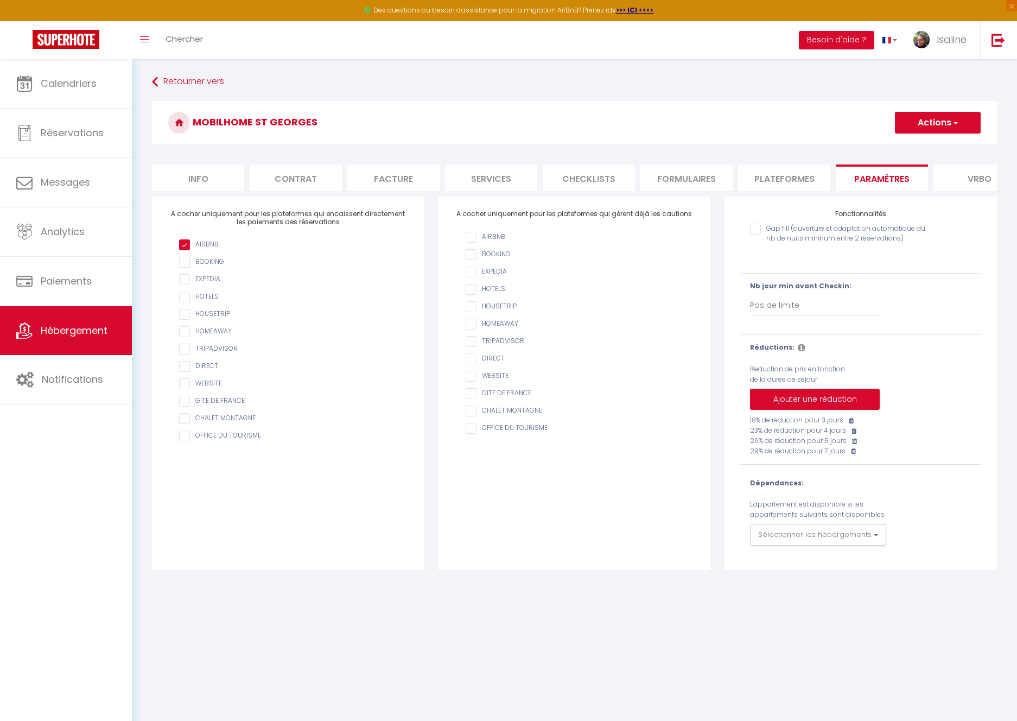
click at [192, 173] on li "Info" at bounding box center [198, 178] width 92 height 27
checkbox input "false"
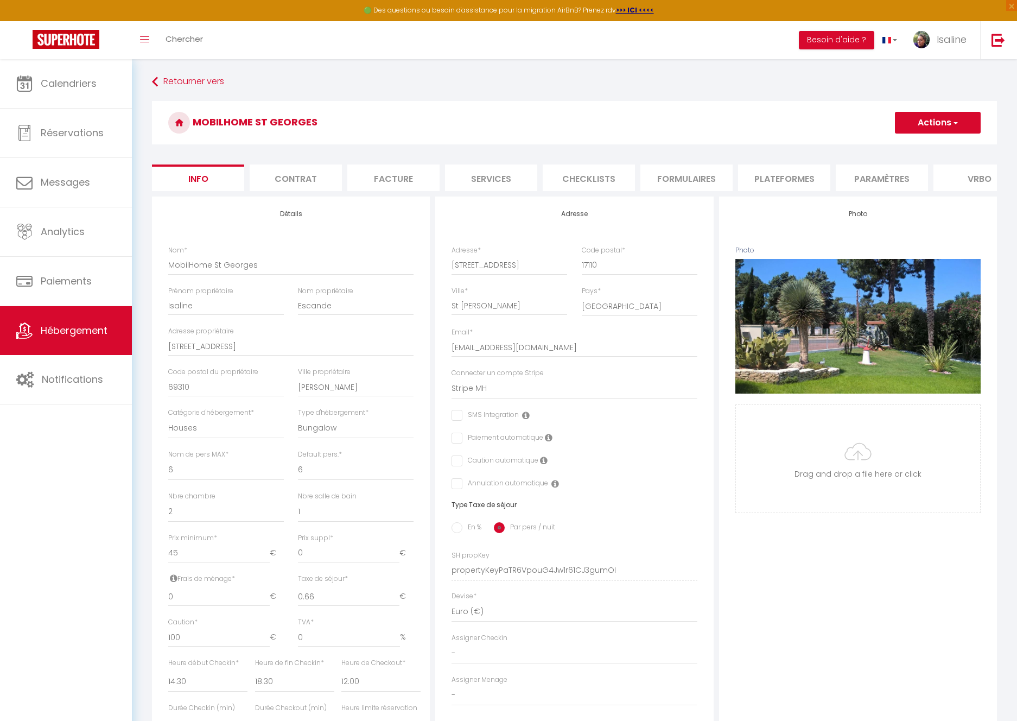
click at [889, 180] on li "Paramètres" at bounding box center [882, 178] width 92 height 27
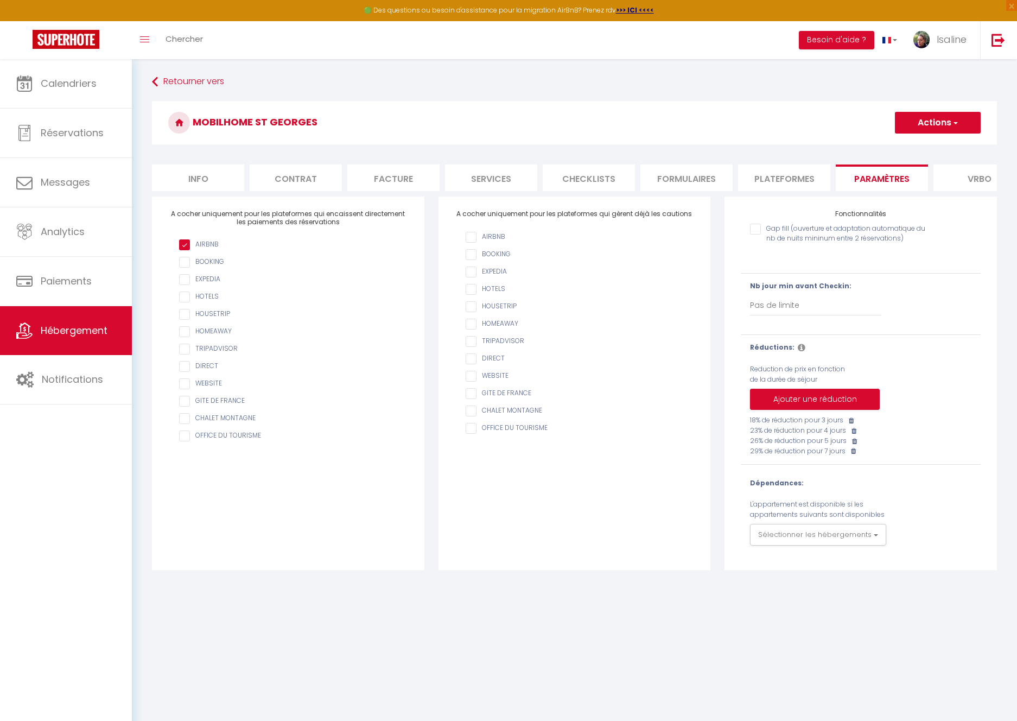
click at [191, 179] on li "Info" at bounding box center [198, 178] width 92 height 27
checkbox input "false"
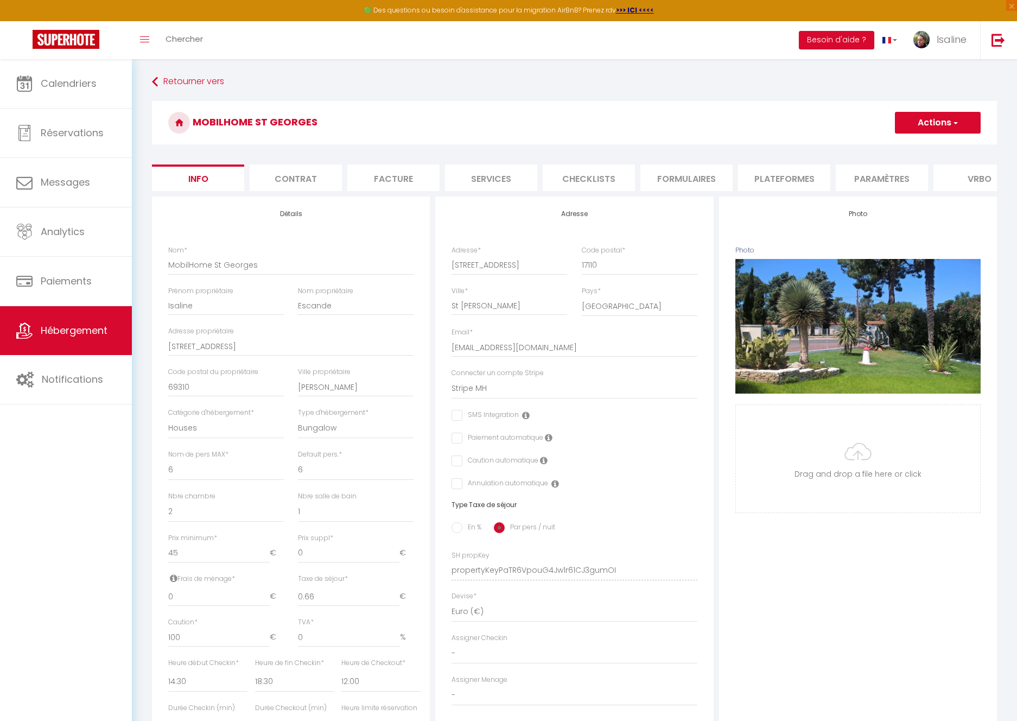
click at [51, 496] on div "Calendriers Réservations Messages Analytics Paiements Hébergement Notifications" at bounding box center [66, 401] width 132 height 685
